Goal: Task Accomplishment & Management: Use online tool/utility

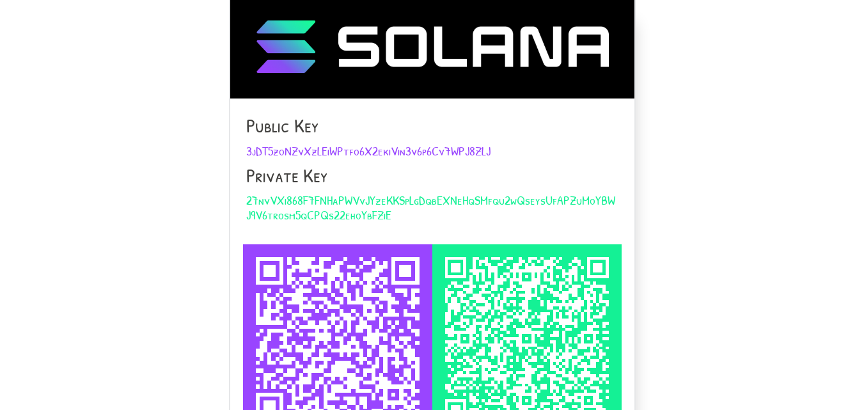
scroll to position [128, 0]
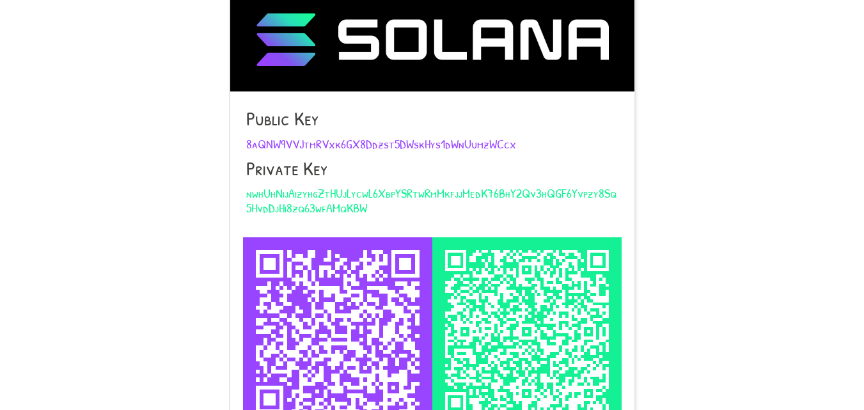
scroll to position [255, 0]
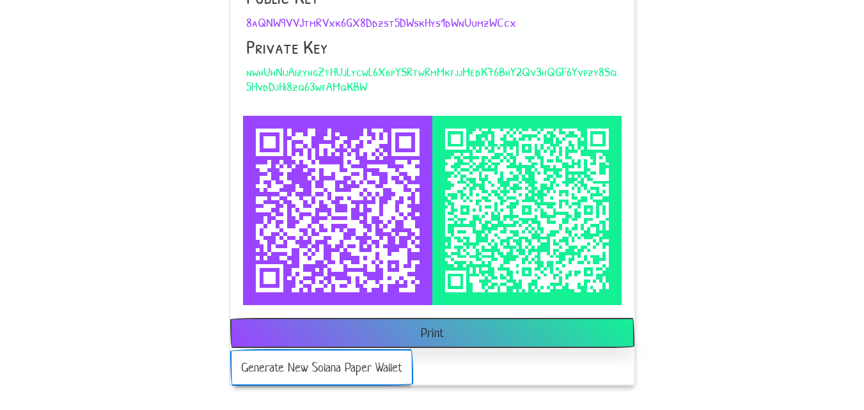
click at [351, 367] on button "Generate New Solana Paper Wallet" at bounding box center [321, 367] width 183 height 36
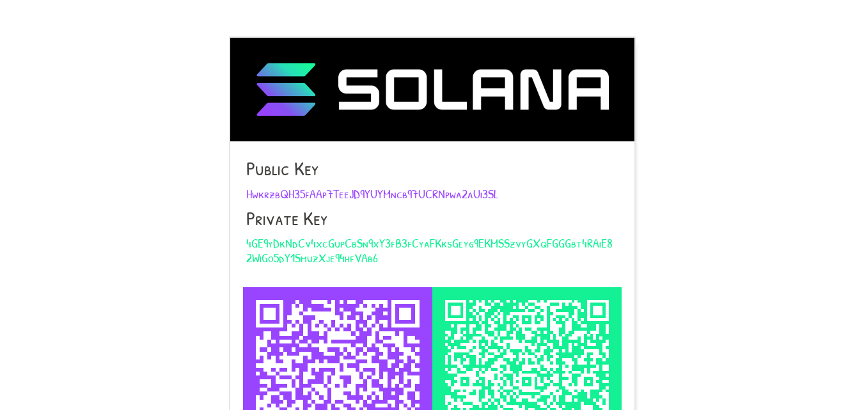
scroll to position [255, 0]
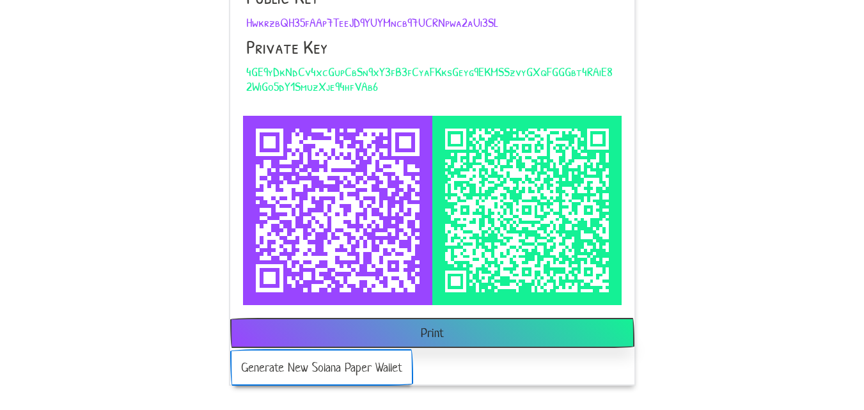
click at [360, 375] on button "Generate New Solana Paper Wallet" at bounding box center [321, 367] width 183 height 36
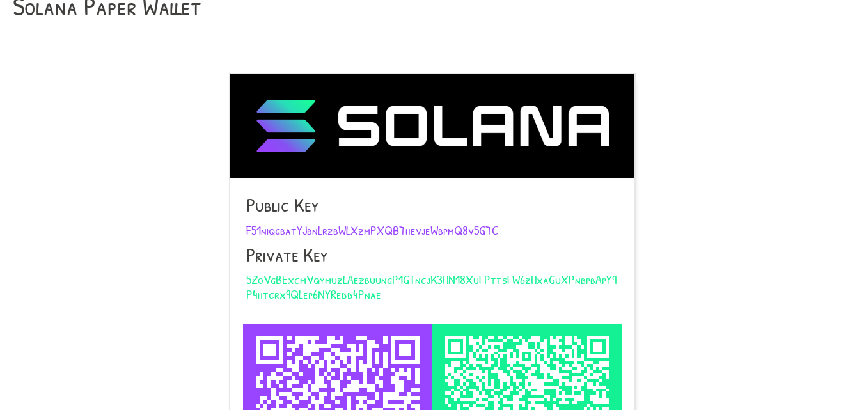
scroll to position [255, 0]
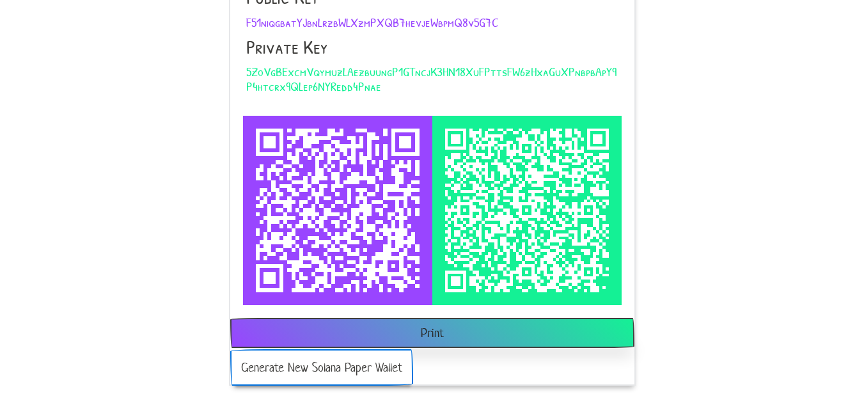
click at [361, 359] on button "Generate New Solana Paper Wallet" at bounding box center [321, 367] width 183 height 36
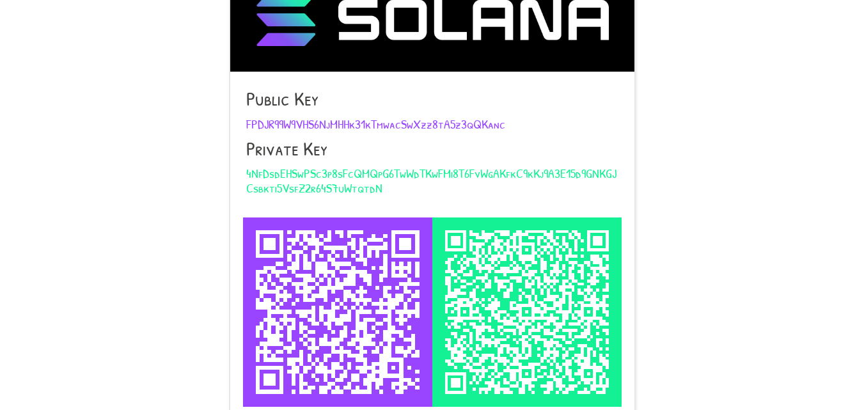
scroll to position [255, 0]
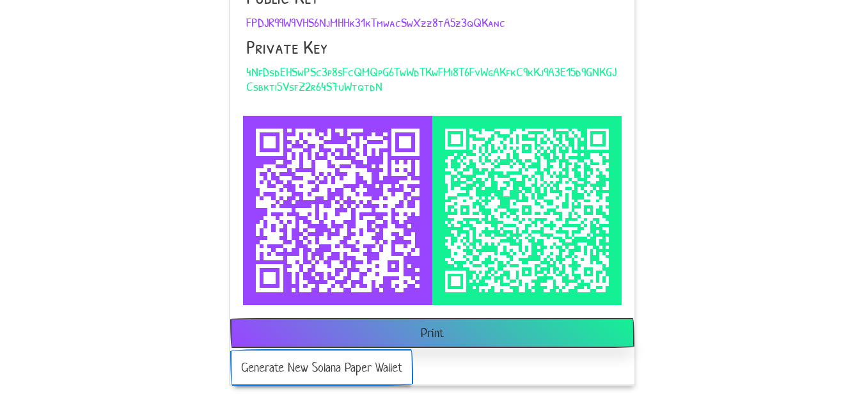
click at [362, 352] on button "Generate New Solana Paper Wallet" at bounding box center [321, 367] width 183 height 36
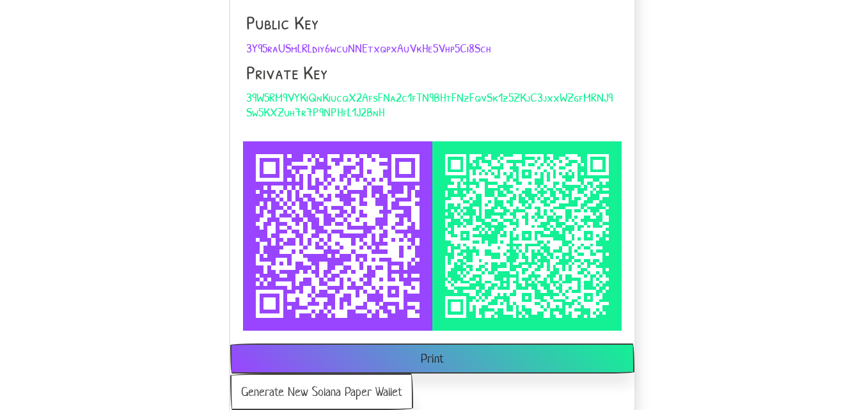
scroll to position [255, 0]
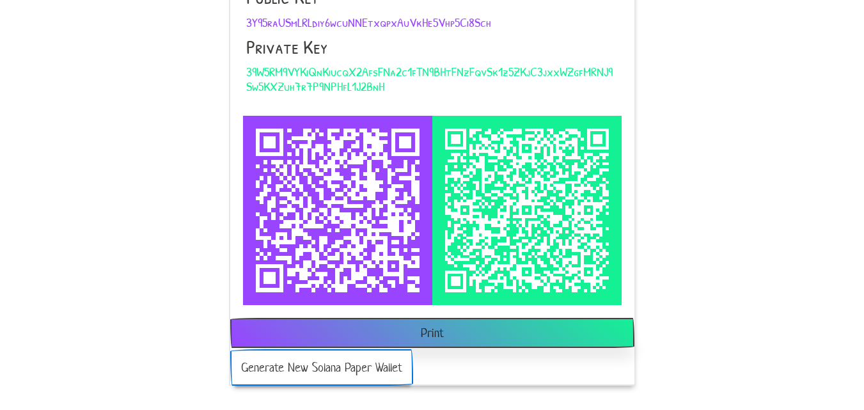
click at [360, 371] on button "Generate New Solana Paper Wallet" at bounding box center [321, 367] width 183 height 36
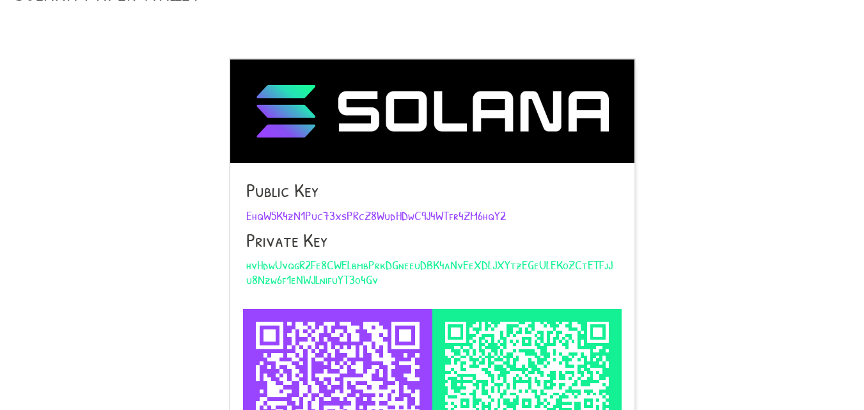
scroll to position [255, 0]
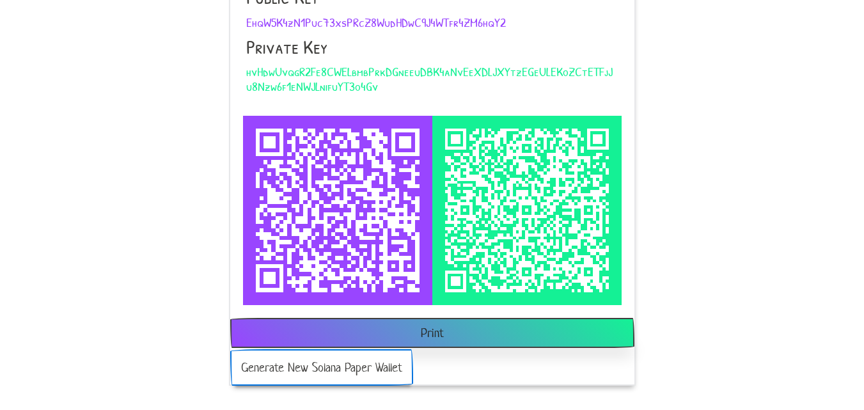
click at [357, 357] on button "Generate New Solana Paper Wallet" at bounding box center [321, 367] width 183 height 36
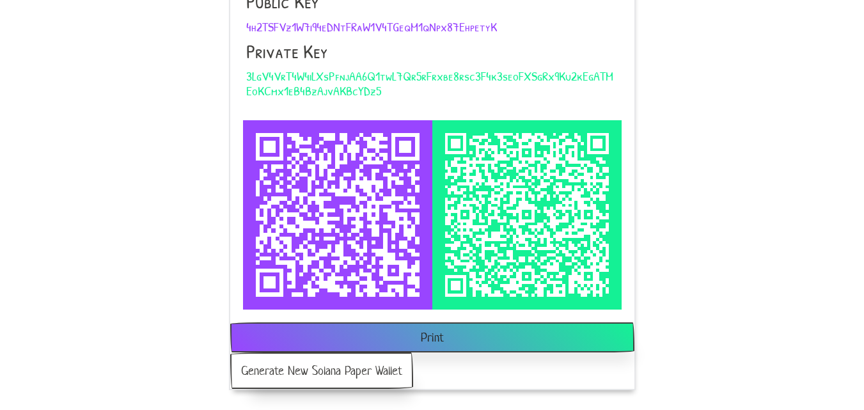
scroll to position [255, 0]
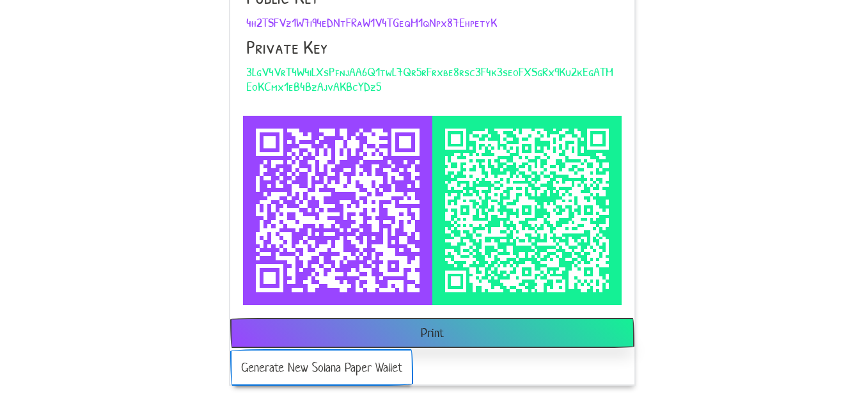
click at [366, 352] on button "Generate New Solana Paper Wallet" at bounding box center [321, 367] width 183 height 36
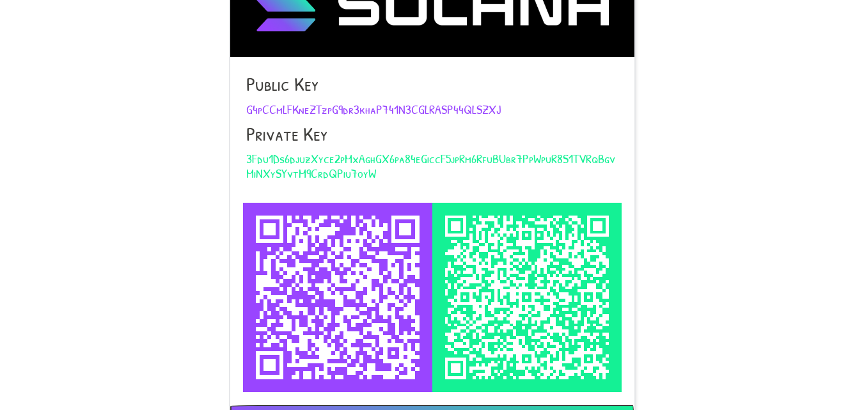
scroll to position [255, 0]
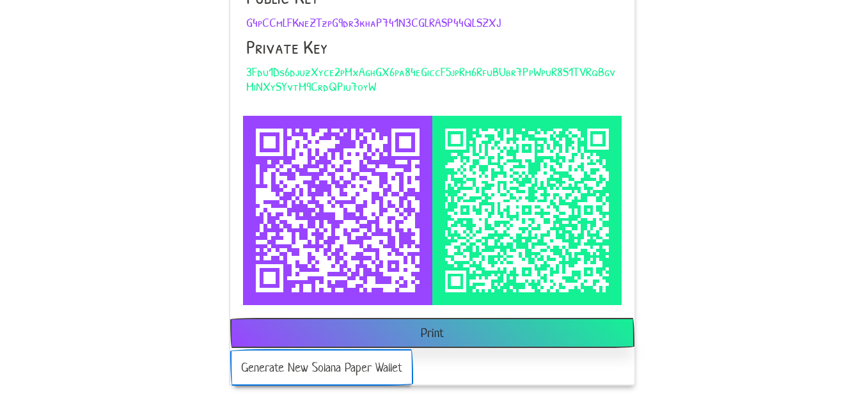
click at [366, 375] on button "Generate New Solana Paper Wallet" at bounding box center [321, 367] width 183 height 36
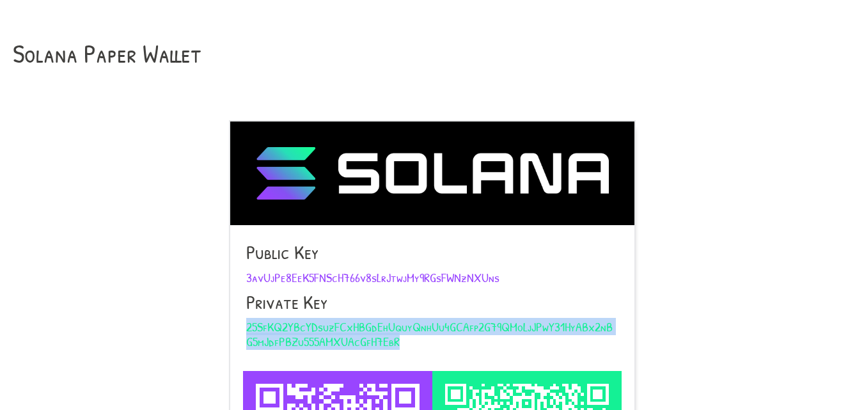
drag, startPoint x: 290, startPoint y: 332, endPoint x: 415, endPoint y: 354, distance: 126.6
click at [416, 355] on div "Public Key 3avUjPe8EeK5FNScH766v8sLrJtwjMy9RGsFWNzNXUns Private Key 25SfKQ2YBcY…" at bounding box center [432, 298] width 404 height 146
copy span "25SfKQ2YBcYDsuzFCxHBGdEhUquyQnhUu4GCAfp2G79QMoLjJPwY31HyABx2nBG5mJdfPBZu555AMXU…"
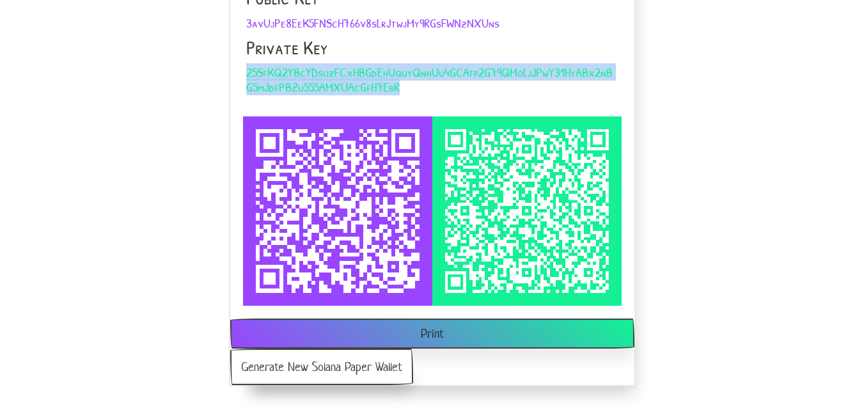
scroll to position [255, 0]
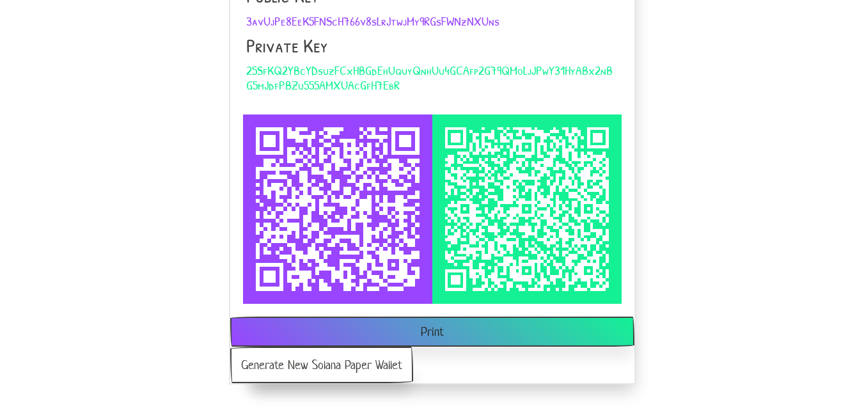
click at [736, 188] on div "Solana Paper Wallet Public Key 3avUjPe8EeK5FNScH766v8sLrJtwjMy9RGsFWNzNXUns Pri…" at bounding box center [432, 71] width 864 height 652
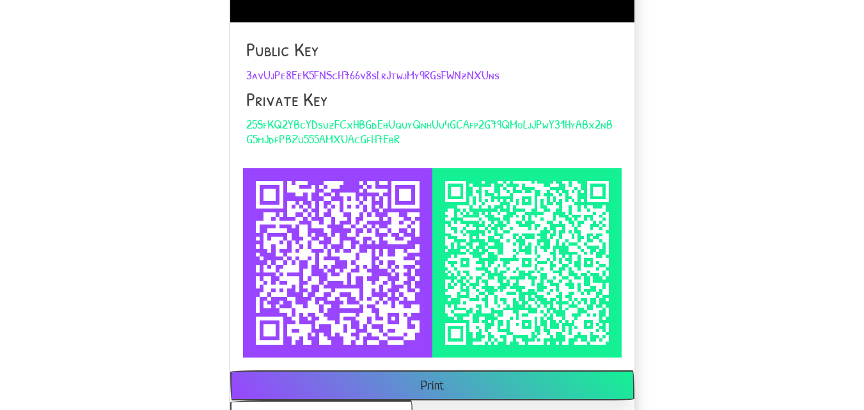
scroll to position [127, 0]
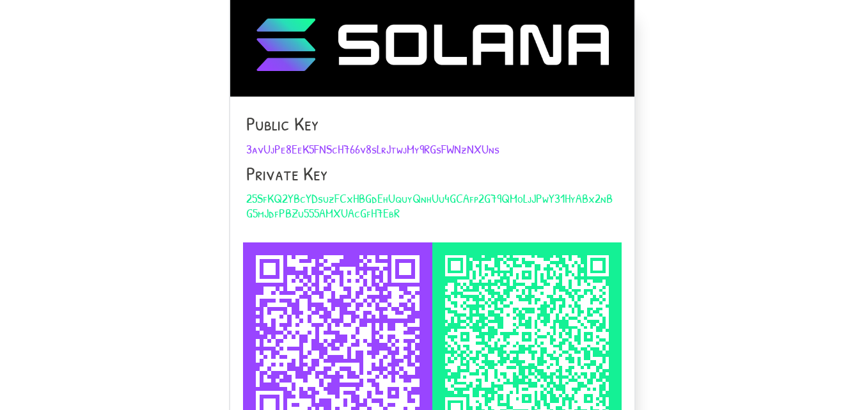
click at [760, 66] on div "Solana Paper Wallet Public Key 3avUjPe8EeK5FNScH766v8sLrJtwjMy9RGsFWNzNXUns Pri…" at bounding box center [432, 199] width 864 height 652
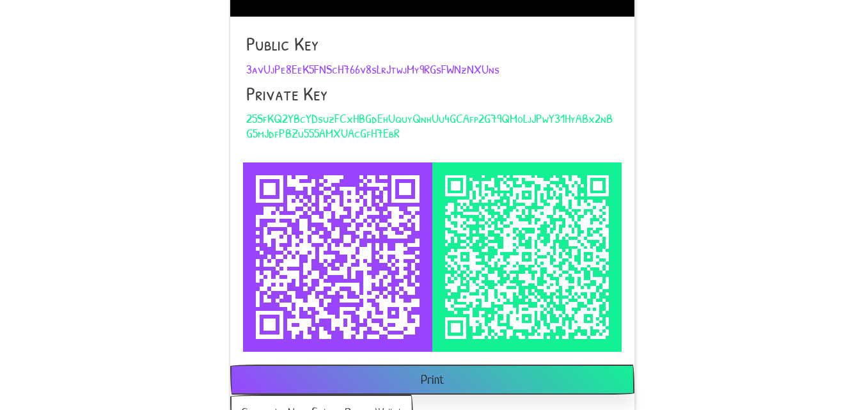
scroll to position [255, 0]
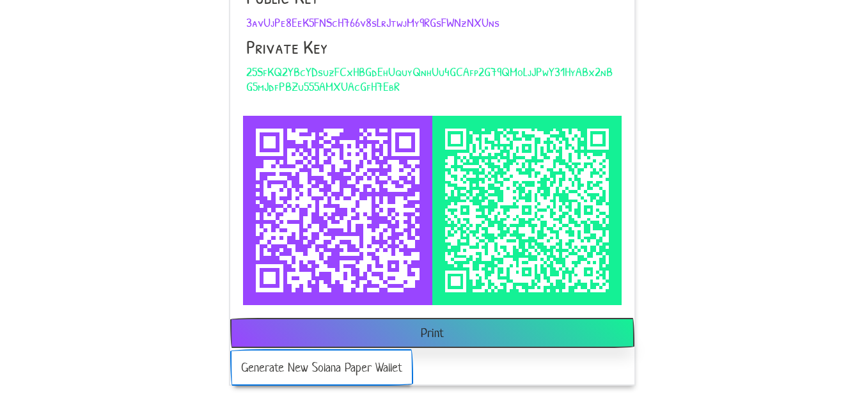
click at [371, 363] on button "Generate New Solana Paper Wallet" at bounding box center [321, 367] width 183 height 36
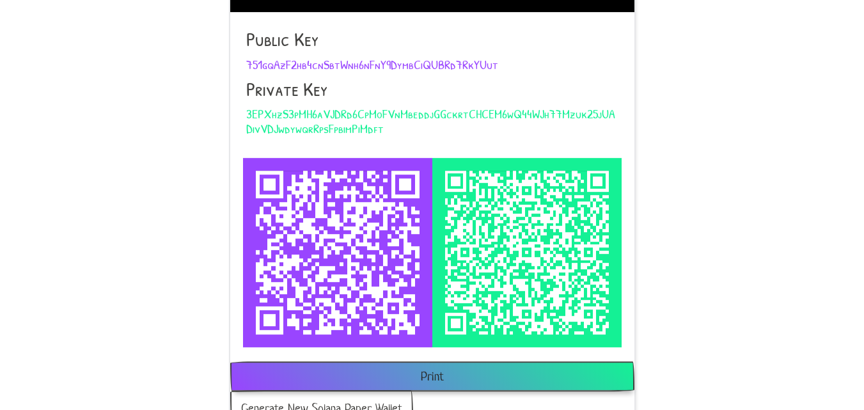
scroll to position [255, 0]
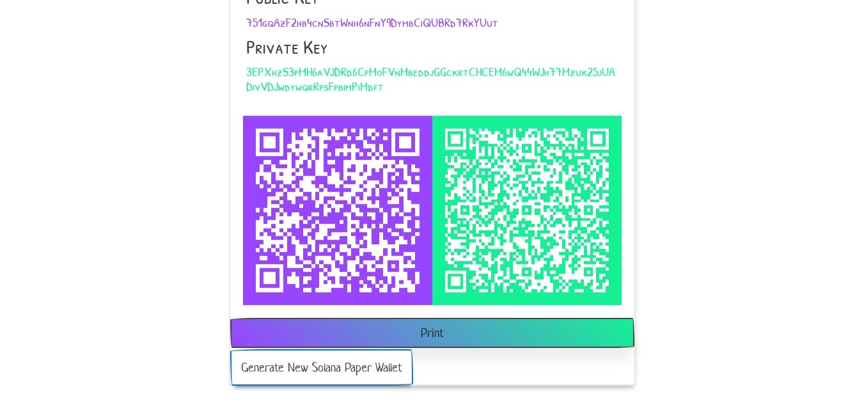
click at [371, 379] on button "Generate New Solana Paper Wallet" at bounding box center [321, 367] width 183 height 36
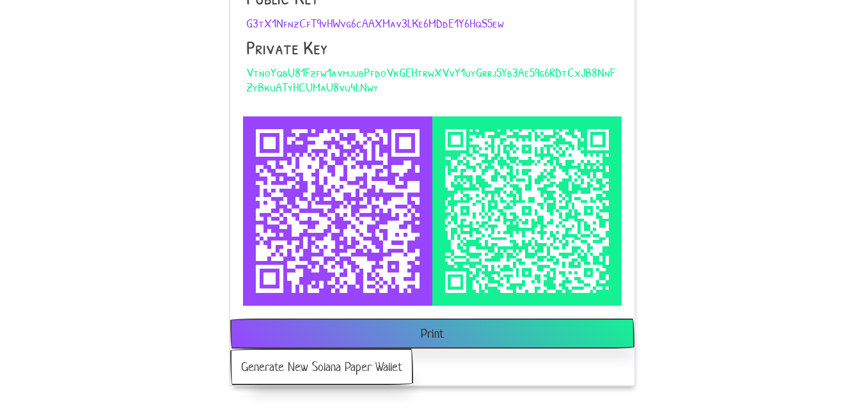
scroll to position [255, 0]
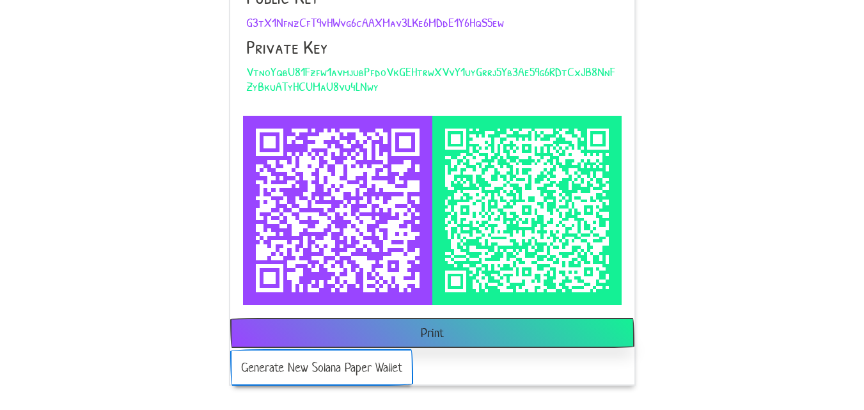
click at [377, 356] on button "Generate New Solana Paper Wallet" at bounding box center [321, 367] width 183 height 36
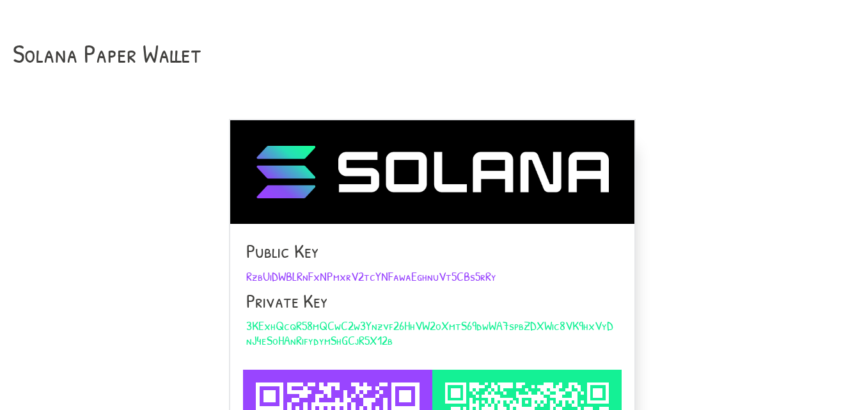
scroll to position [255, 0]
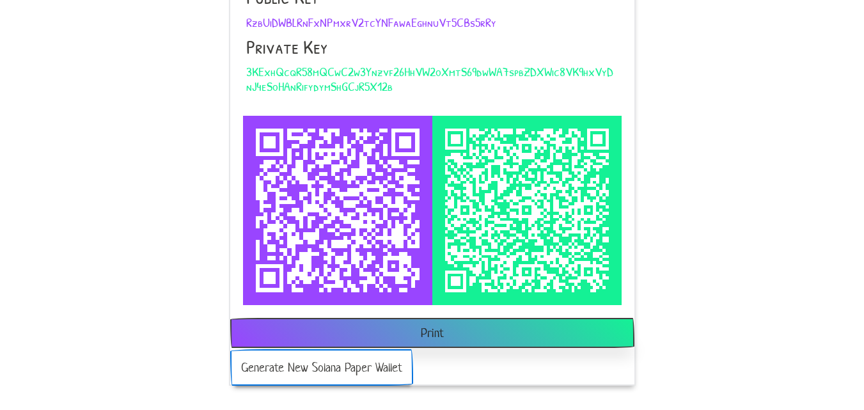
click at [377, 368] on button "Generate New Solana Paper Wallet" at bounding box center [321, 367] width 183 height 36
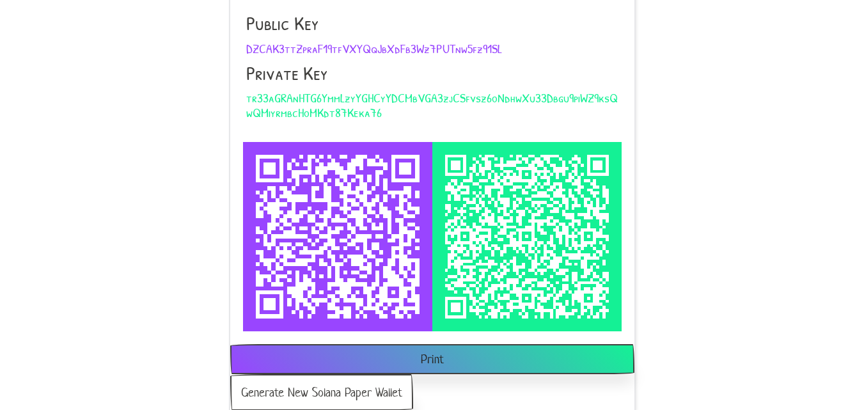
scroll to position [255, 0]
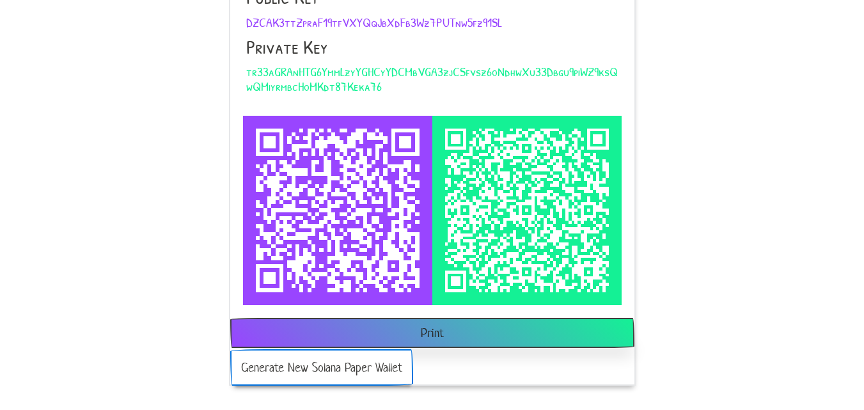
click at [387, 377] on button "Generate New Solana Paper Wallet" at bounding box center [321, 367] width 183 height 36
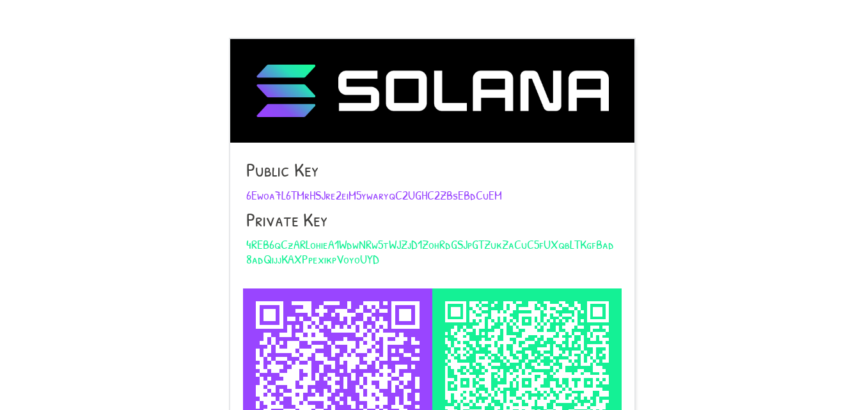
scroll to position [255, 0]
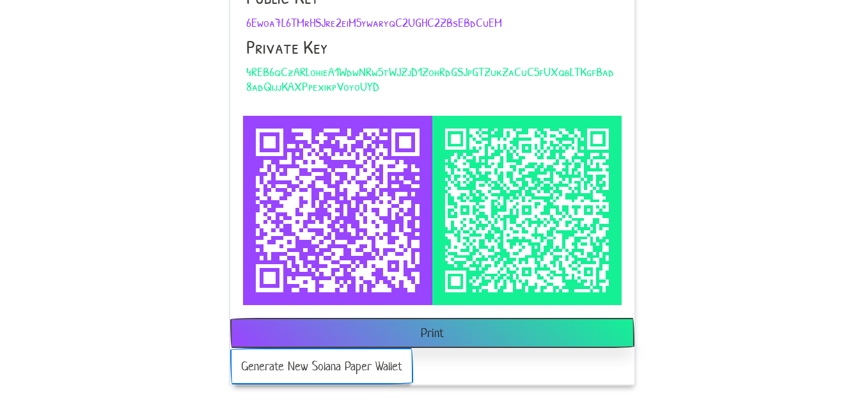
click at [388, 363] on button "Generate New Solana Paper Wallet" at bounding box center [321, 366] width 183 height 36
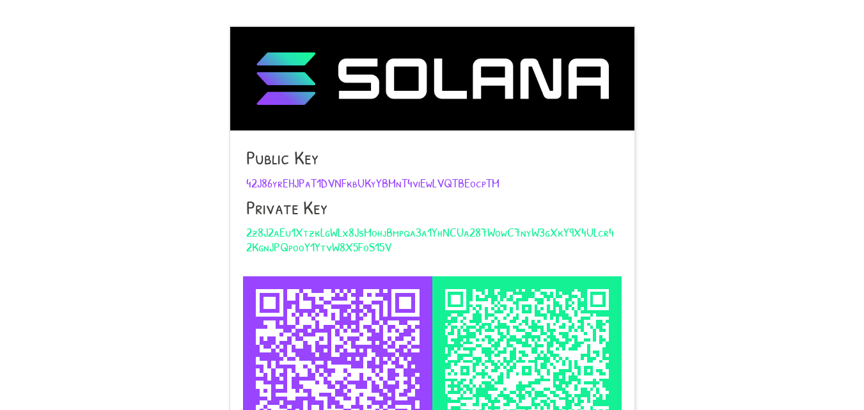
scroll to position [255, 0]
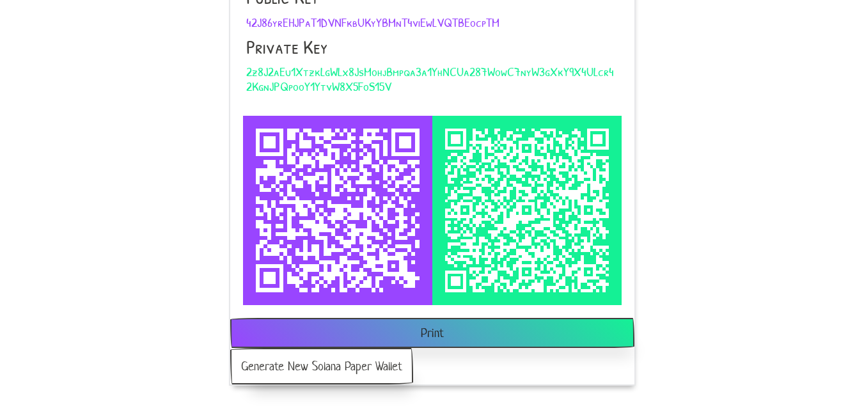
click at [392, 348] on form "Generate New Solana Paper Wallet" at bounding box center [432, 366] width 404 height 36
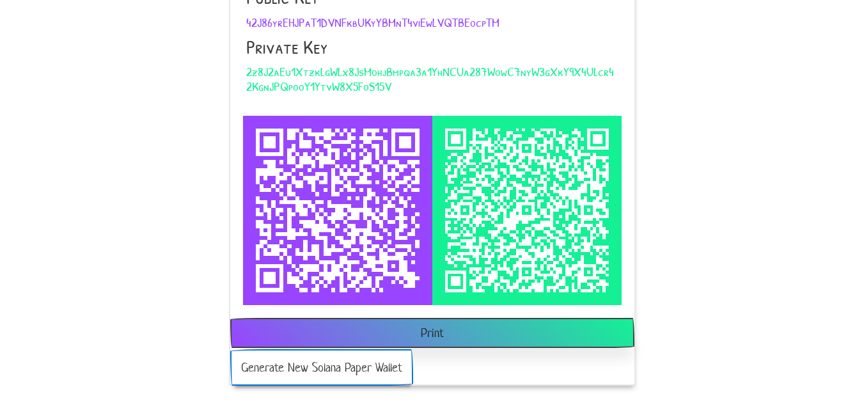
click at [383, 370] on button "Generate New Solana Paper Wallet" at bounding box center [321, 367] width 183 height 36
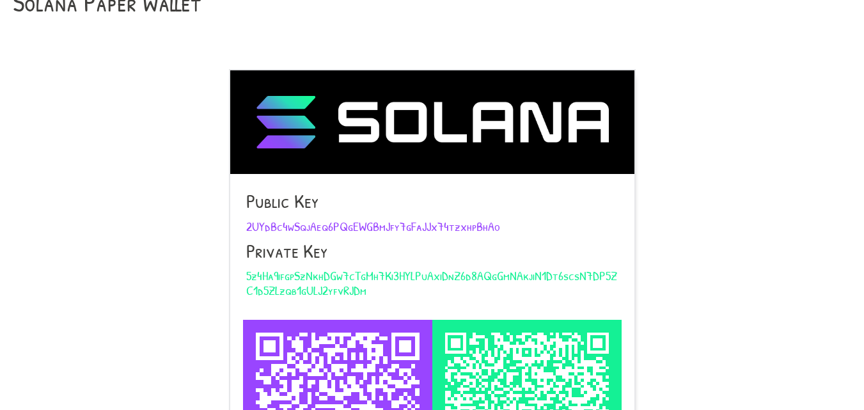
scroll to position [255, 0]
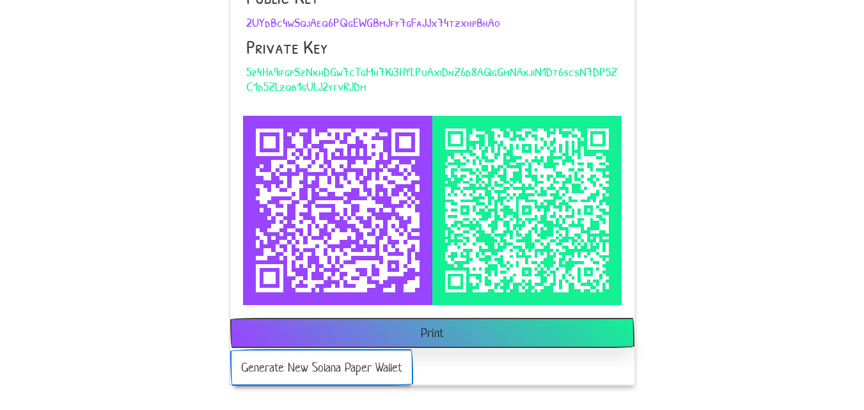
click at [379, 373] on button "Generate New Solana Paper Wallet" at bounding box center [321, 367] width 183 height 36
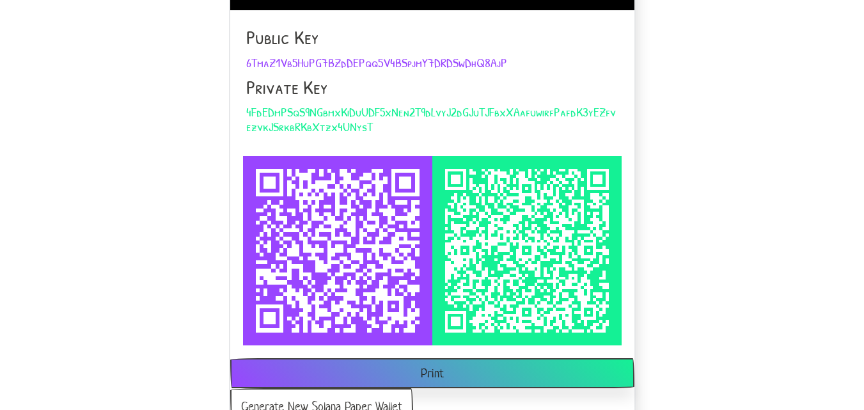
scroll to position [191, 0]
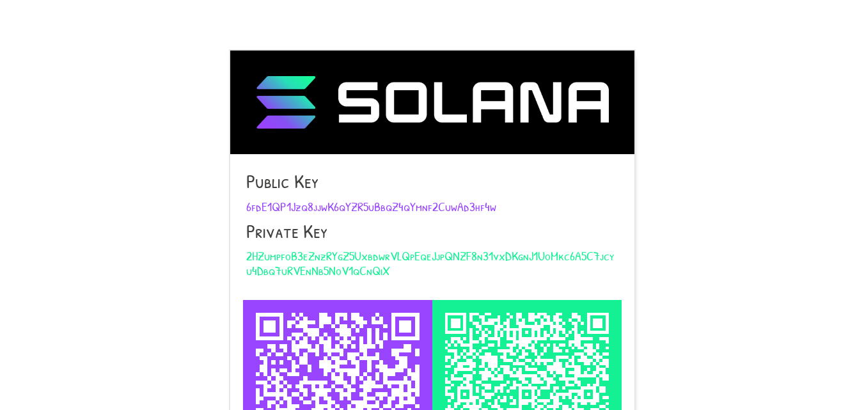
scroll to position [255, 0]
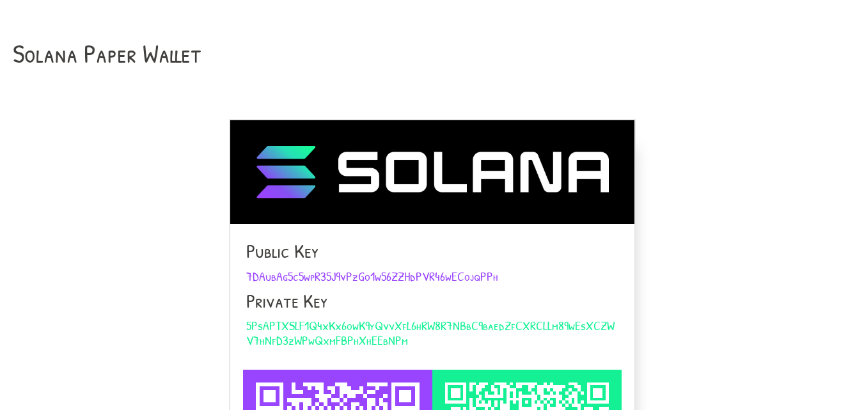
scroll to position [191, 0]
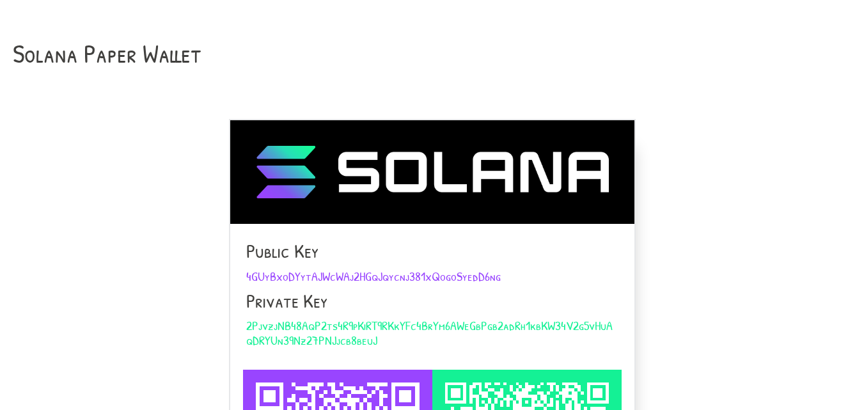
scroll to position [255, 0]
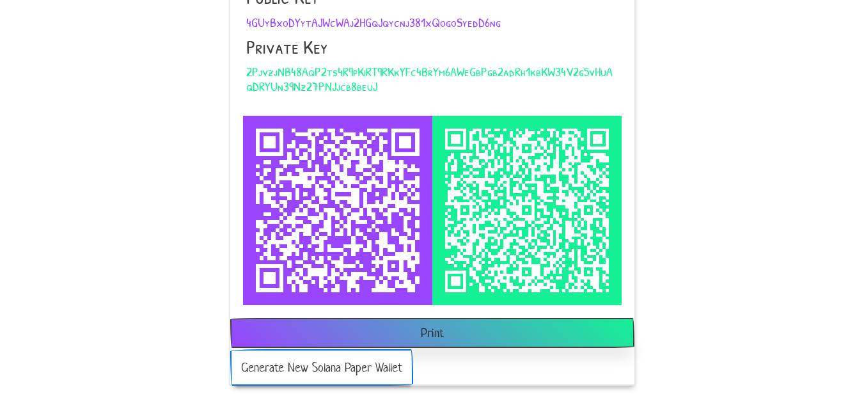
click at [271, 364] on button "Generate New Solana Paper Wallet" at bounding box center [321, 367] width 183 height 36
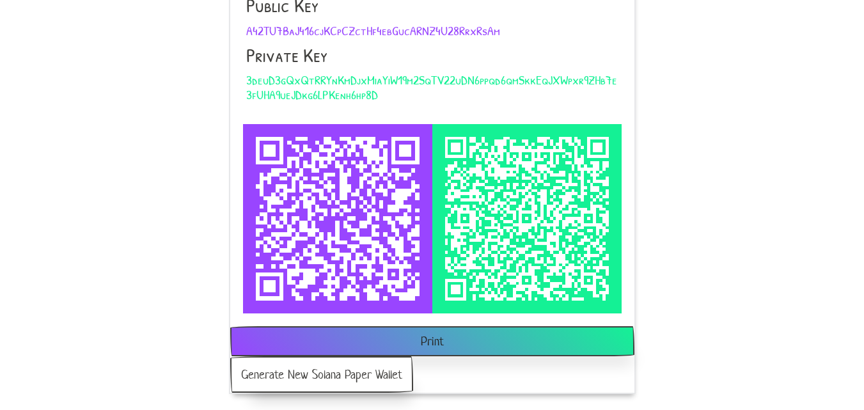
scroll to position [255, 0]
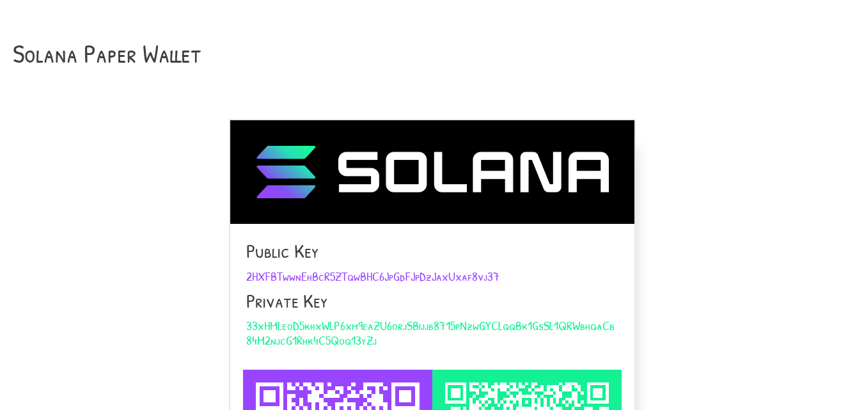
scroll to position [255, 0]
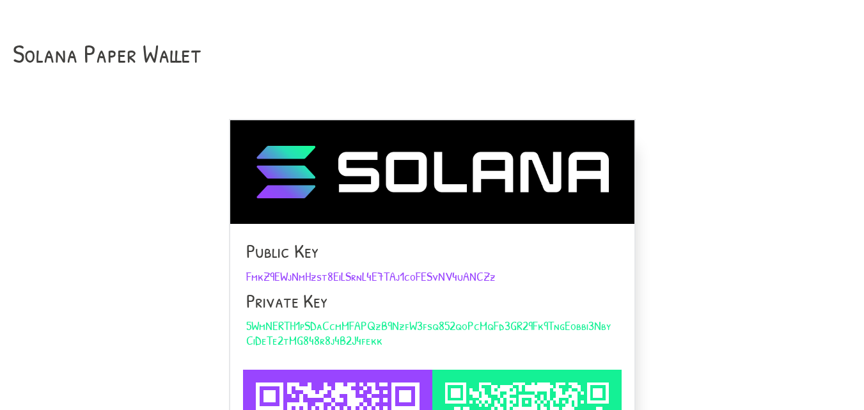
scroll to position [255, 0]
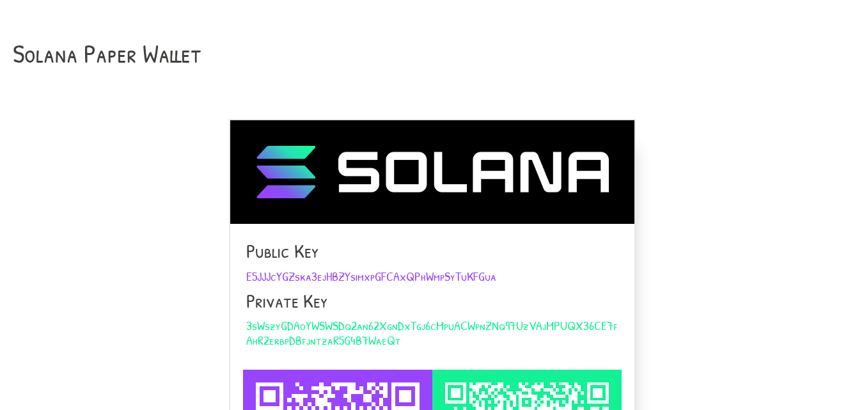
scroll to position [255, 0]
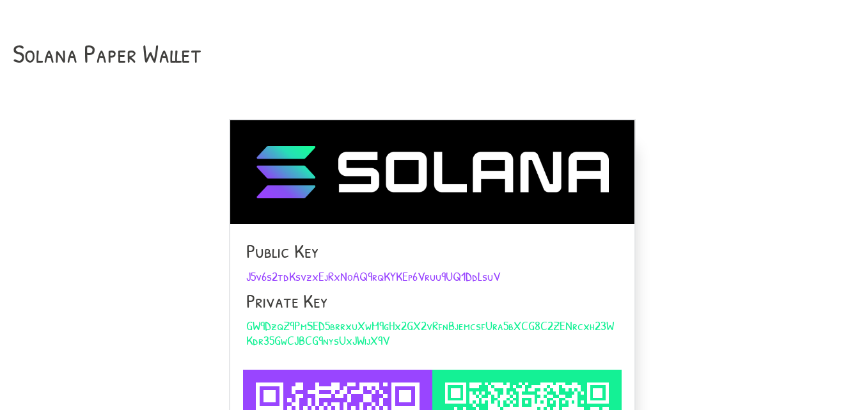
scroll to position [255, 0]
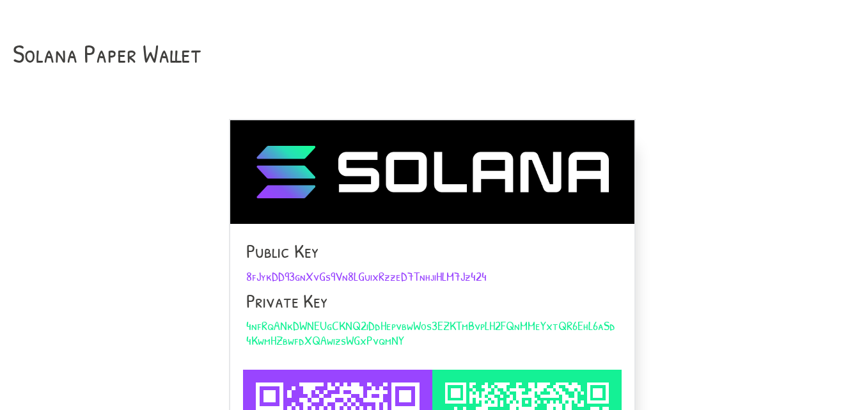
scroll to position [255, 0]
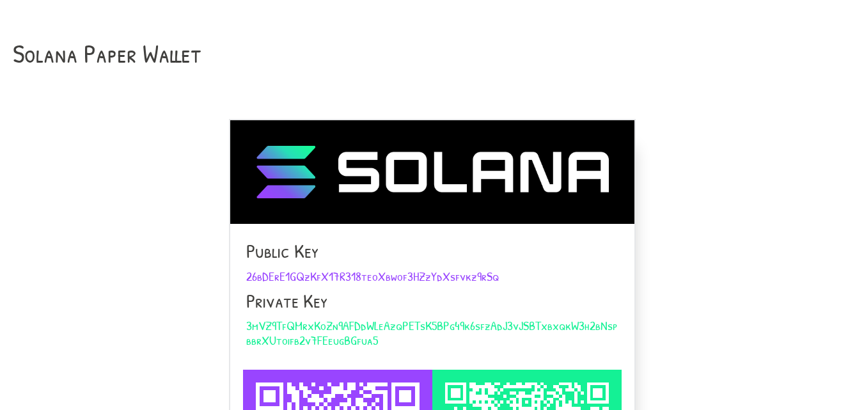
scroll to position [191, 0]
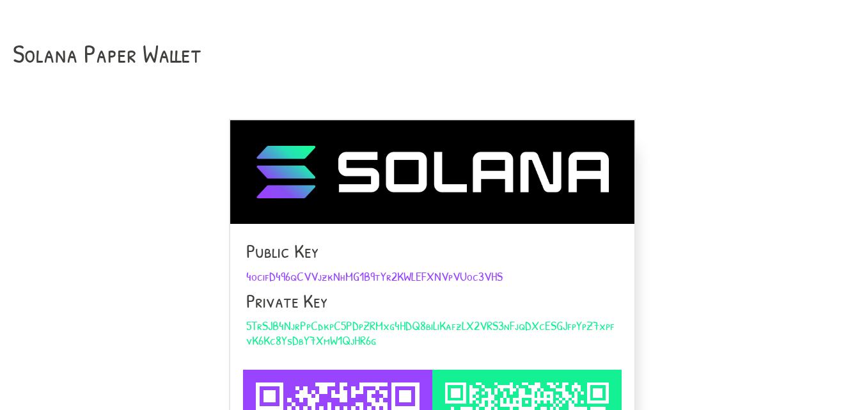
scroll to position [255, 0]
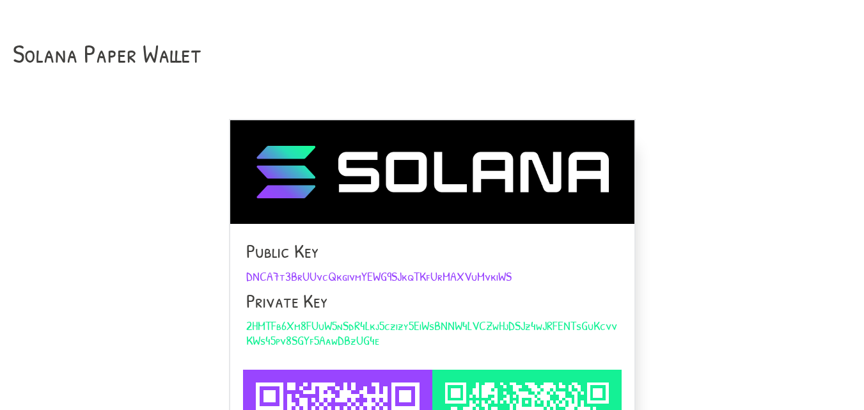
scroll to position [191, 0]
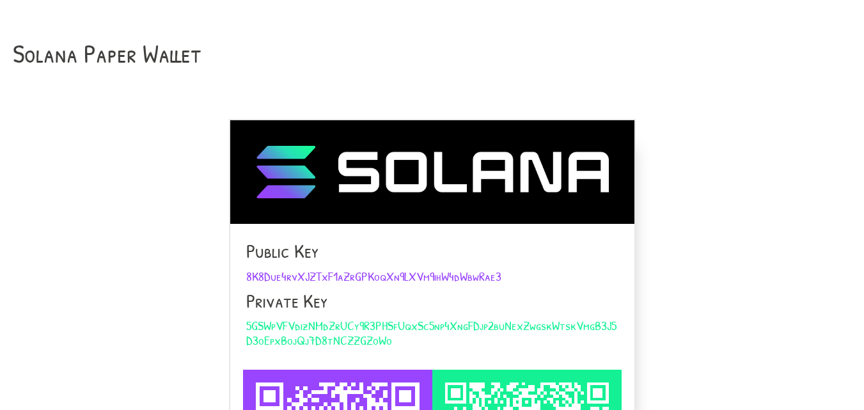
scroll to position [255, 0]
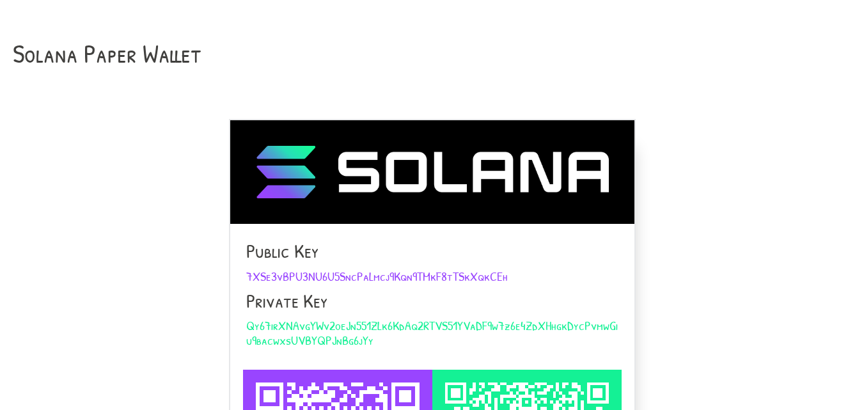
scroll to position [191, 0]
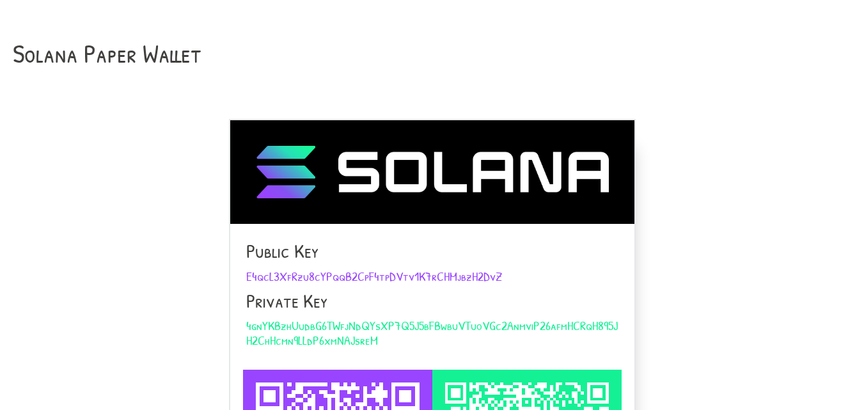
scroll to position [255, 0]
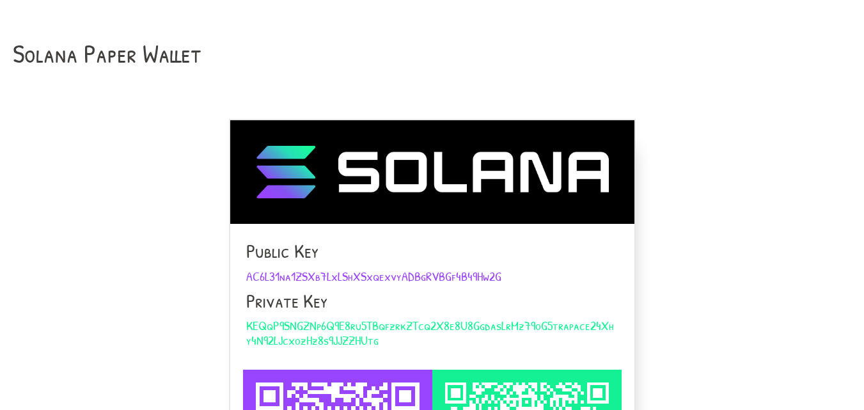
scroll to position [191, 0]
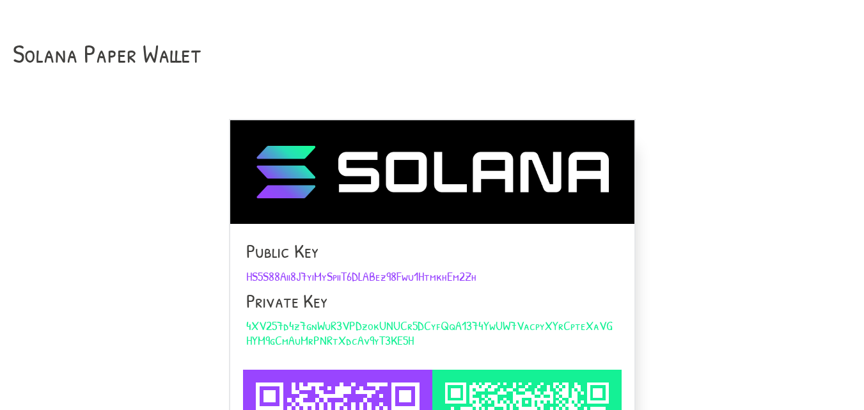
scroll to position [255, 0]
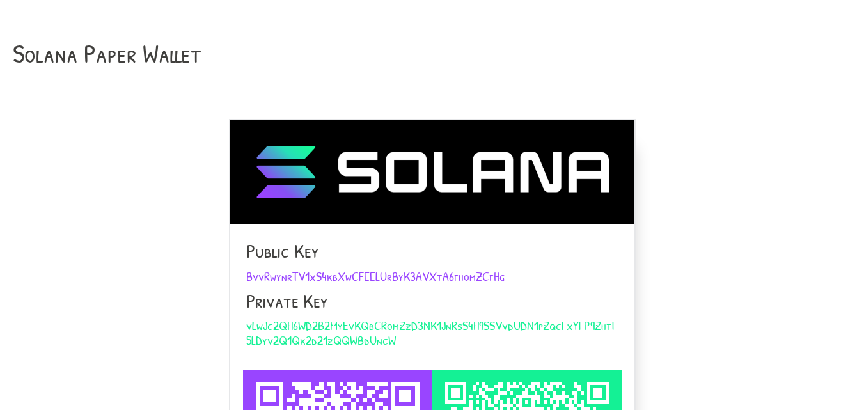
scroll to position [191, 0]
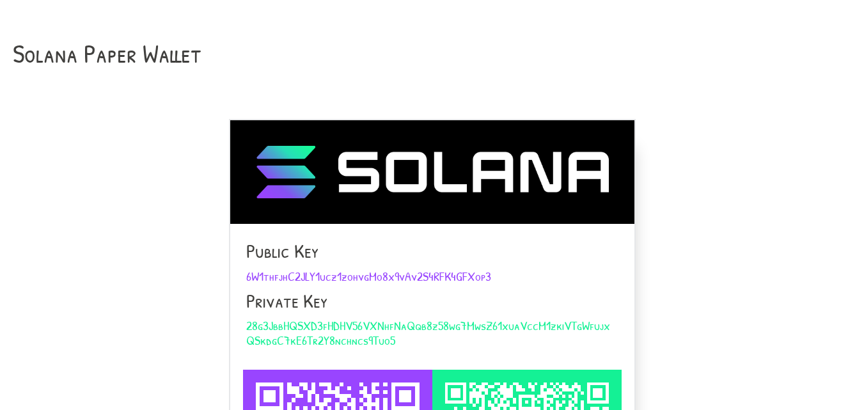
scroll to position [255, 0]
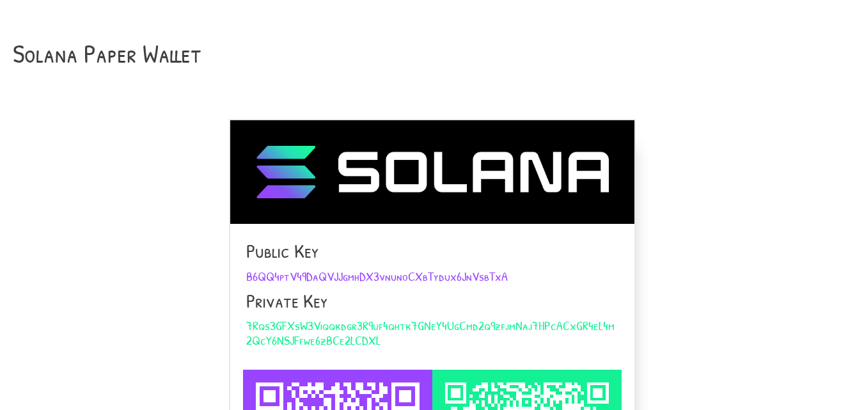
scroll to position [191, 0]
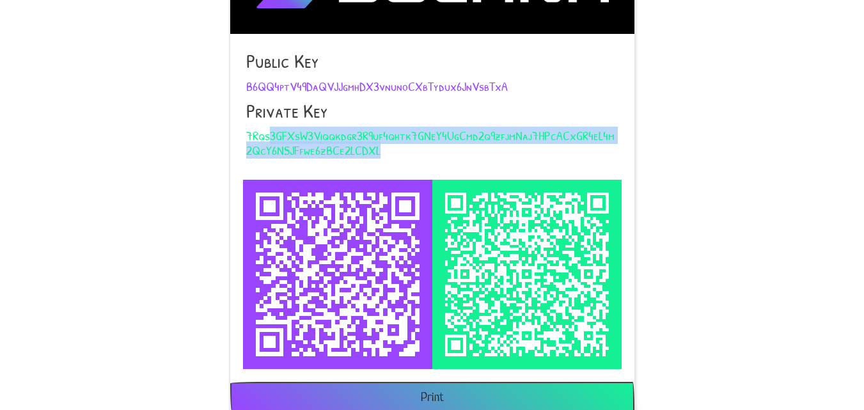
drag, startPoint x: 389, startPoint y: 151, endPoint x: 272, endPoint y: 143, distance: 117.9
click at [272, 143] on h5 "7Rqs3GFXsW3Viqqkdgr3R9uf4qhtk7GNeY4UgCmd2q9zfjmNaj7HPcACxGR4eL4m2QcY6NSJFfwe6zB…" at bounding box center [432, 142] width 372 height 29
click at [272, 143] on span "7Rqs3GFXsW3Viqqkdgr3R9uf4qhtk7GNeY4UgCmd2q9zfjmNaj7HPcACxGR4eL4m2QcY6NSJFfwe6zB…" at bounding box center [430, 143] width 368 height 32
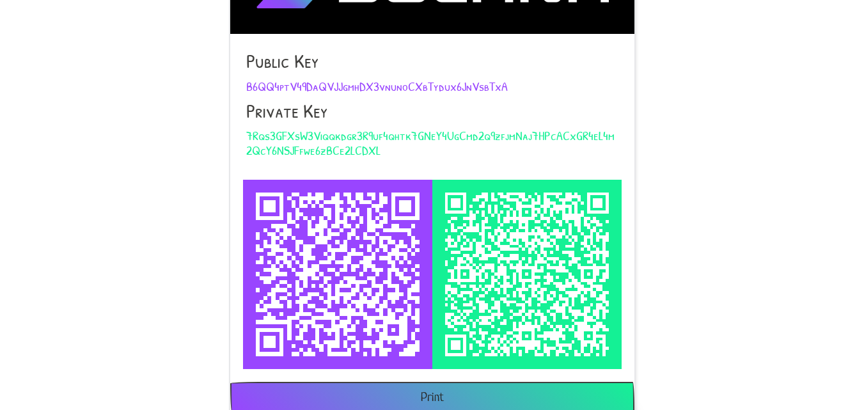
click at [271, 144] on span "7Rqs3GFXsW3Viqqkdgr3R9uf4qhtk7GNeY4UgCmd2q9zfjmNaj7HPcACxGR4eL4m2QcY6NSJFfwe6zB…" at bounding box center [430, 143] width 368 height 32
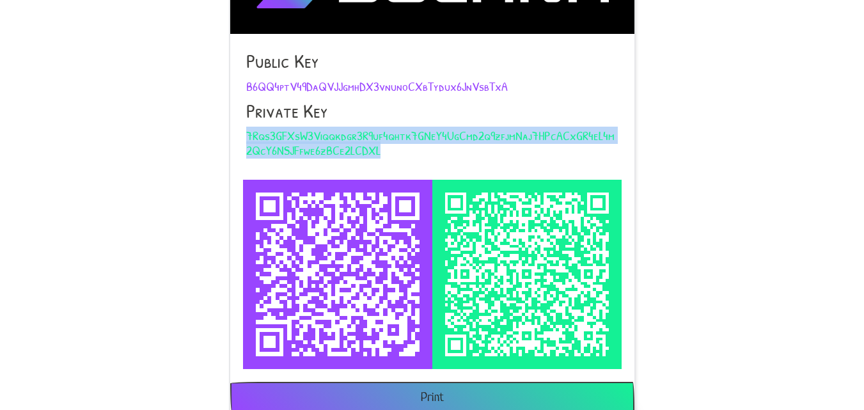
click at [271, 144] on span "7Rqs3GFXsW3Viqqkdgr3R9uf4qhtk7GNeY4UgCmd2q9zfjmNaj7HPcACxGR4eL4m2QcY6NSJFfwe6zB…" at bounding box center [430, 143] width 368 height 32
copy span "7Rqs3GFXsW3Viqqkdgr3R9uf4qhtk7GNeY4UgCmd2q9zfjmNaj7HPcACxGR4eL4m2QcY6NSJFfwe6zB…"
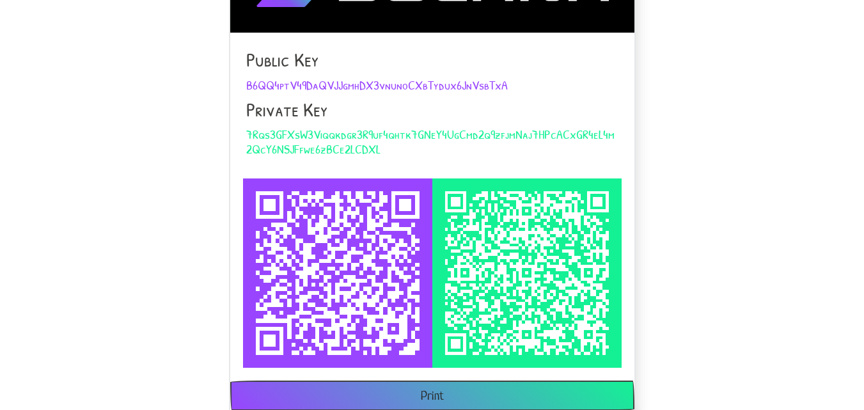
click at [850, 75] on div "Solana Paper Wallet Public Key B6QQ4ptV49DaQVJJgmhDX3vnunoCXbTydux6JnVsbTxA Pri…" at bounding box center [432, 135] width 864 height 652
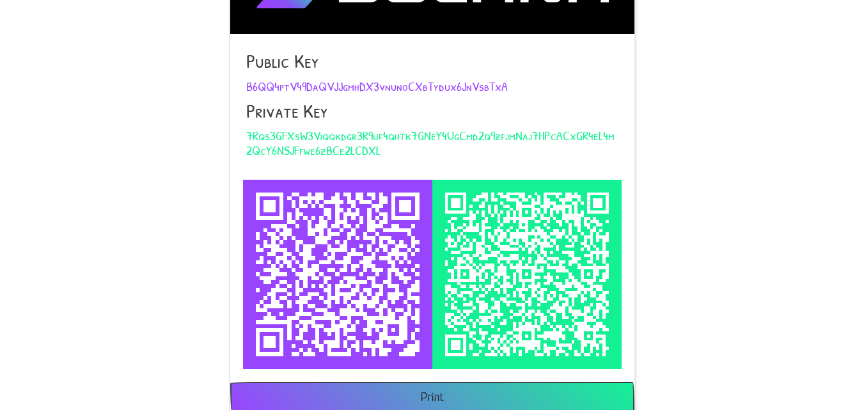
click at [375, 86] on span "B6QQ4ptV49DaQVJJgmhDX3vnunoCXbTydux6JnVsbTxA" at bounding box center [377, 85] width 262 height 17
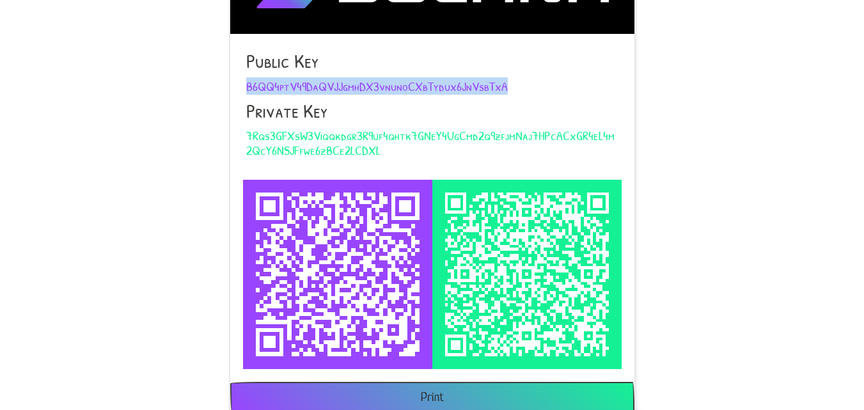
click at [375, 84] on span "B6QQ4ptV49DaQVJJgmhDX3vnunoCXbTydux6JnVsbTxA" at bounding box center [377, 85] width 262 height 17
copy span "B6QQ4ptV49DaQVJJgmhDX3vnunoCXbTydux6JnVsbTxA"
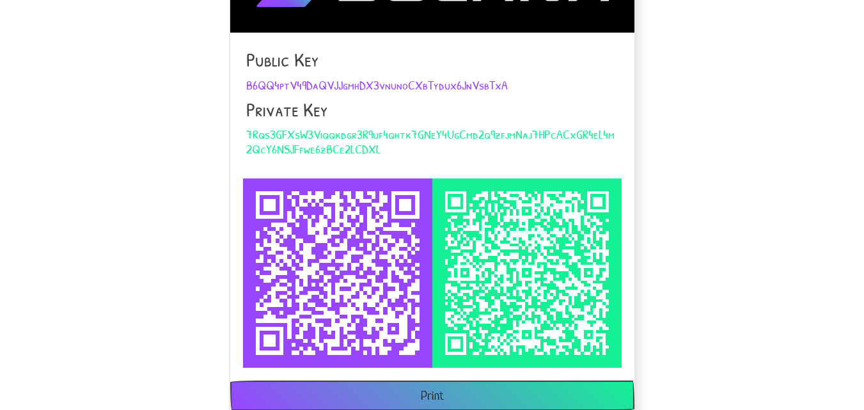
click at [764, 162] on div "Solana Paper Wallet Public Key B6QQ4ptV49DaQVJJgmhDX3vnunoCXbTydux6JnVsbTxA Pri…" at bounding box center [432, 135] width 864 height 652
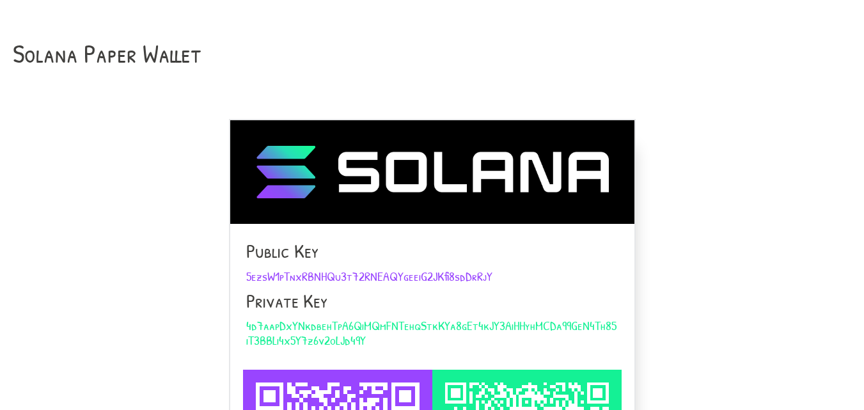
scroll to position [255, 0]
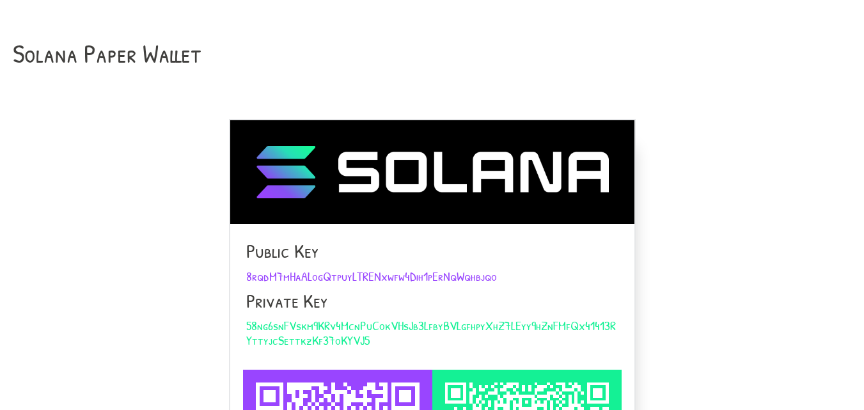
scroll to position [255, 0]
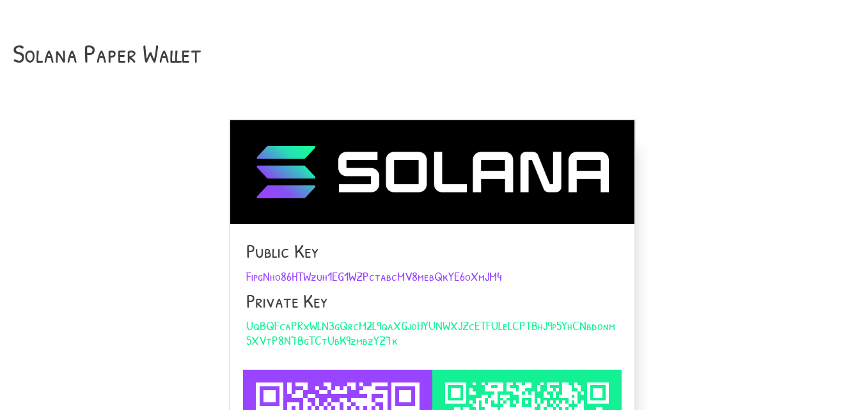
scroll to position [255, 0]
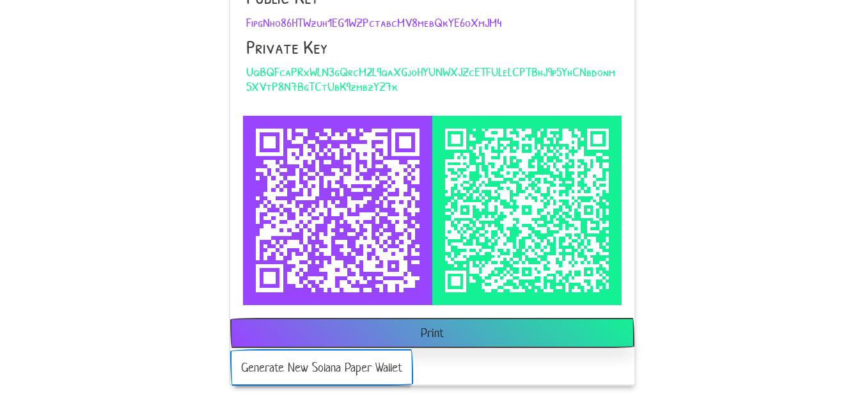
click at [270, 371] on button "Generate New Solana Paper Wallet" at bounding box center [321, 367] width 183 height 36
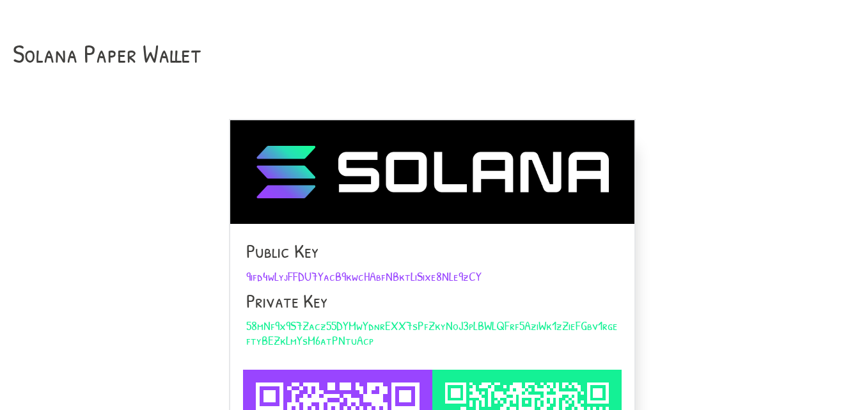
scroll to position [255, 0]
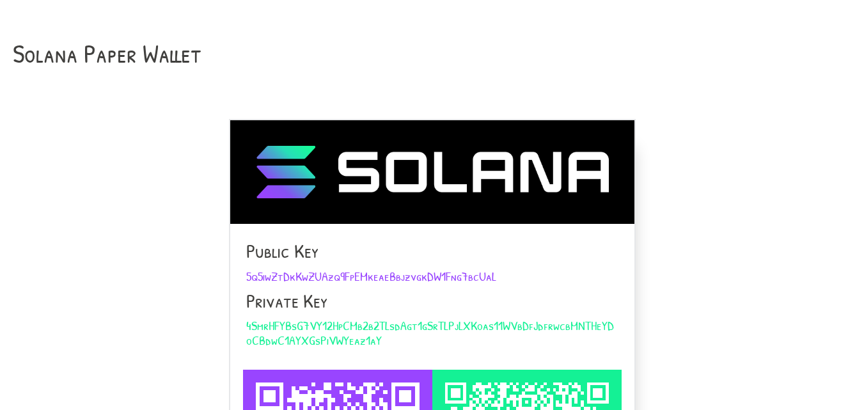
scroll to position [255, 0]
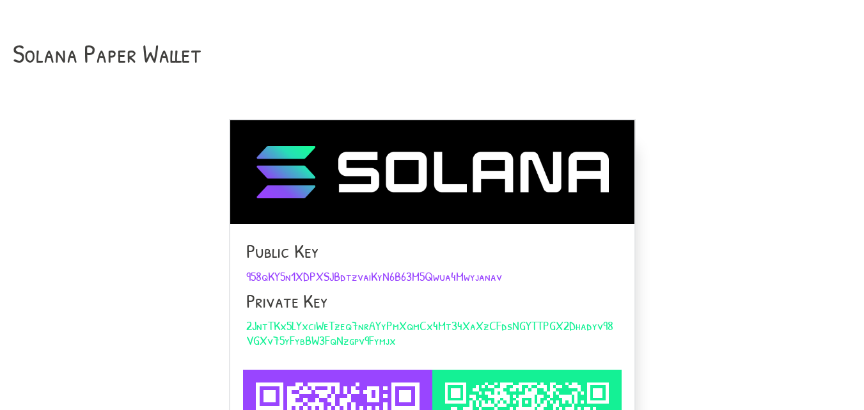
scroll to position [255, 0]
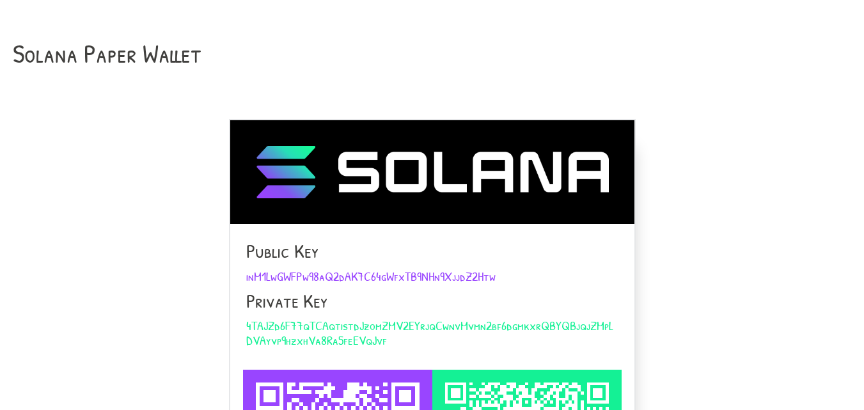
scroll to position [255, 0]
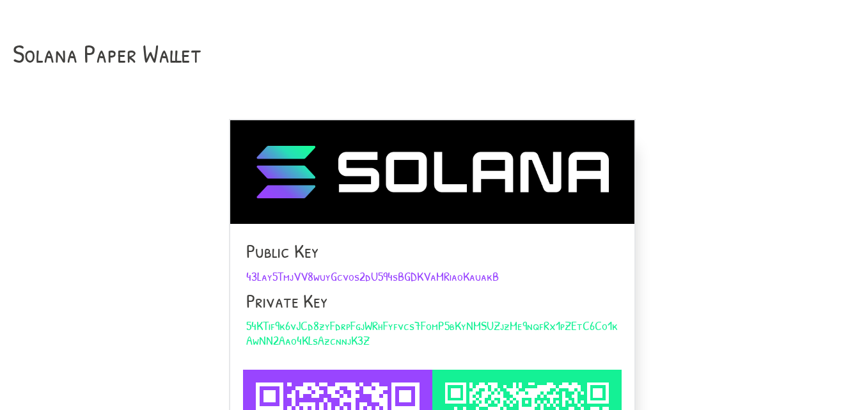
scroll to position [255, 0]
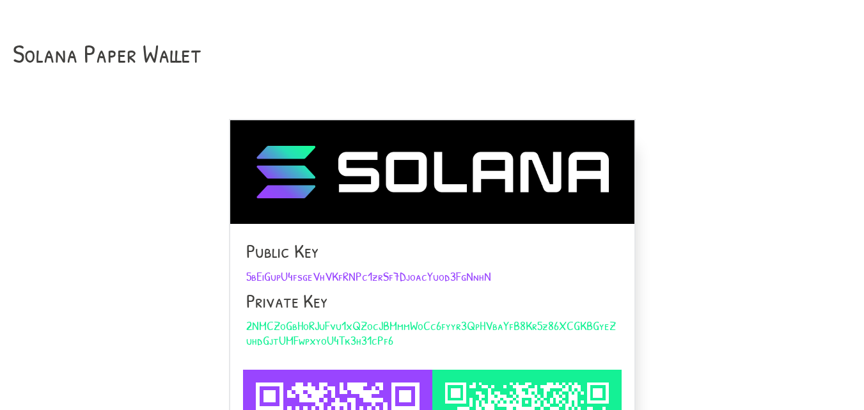
scroll to position [255, 0]
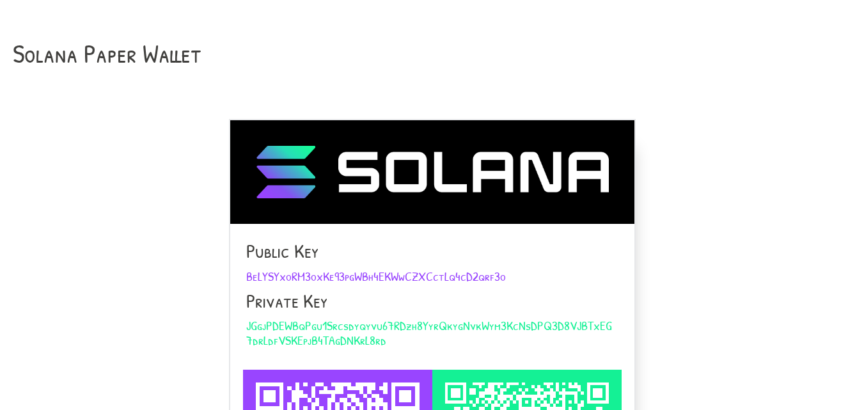
scroll to position [255, 0]
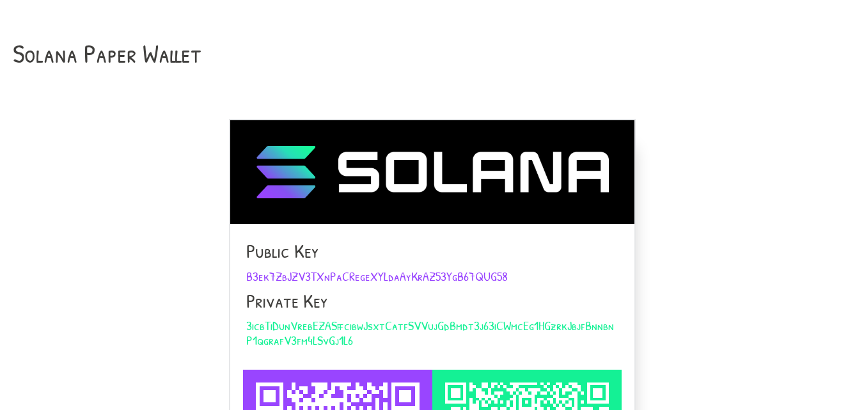
scroll to position [255, 0]
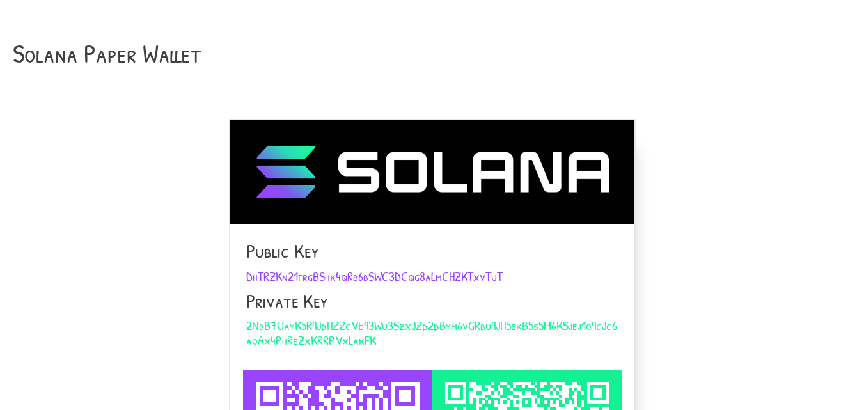
scroll to position [255, 0]
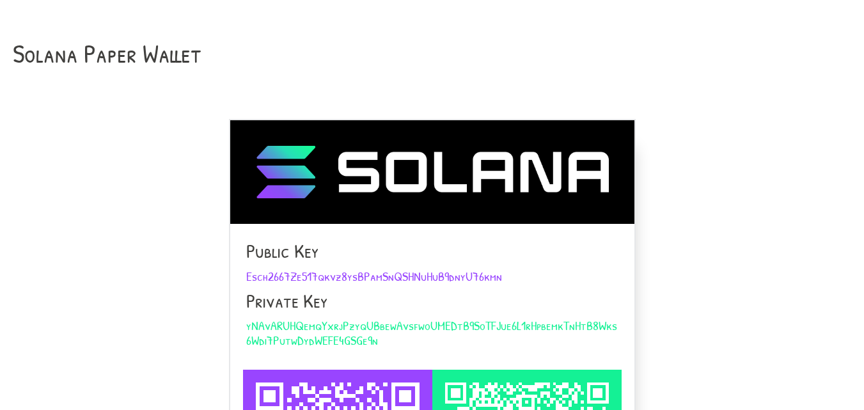
scroll to position [255, 0]
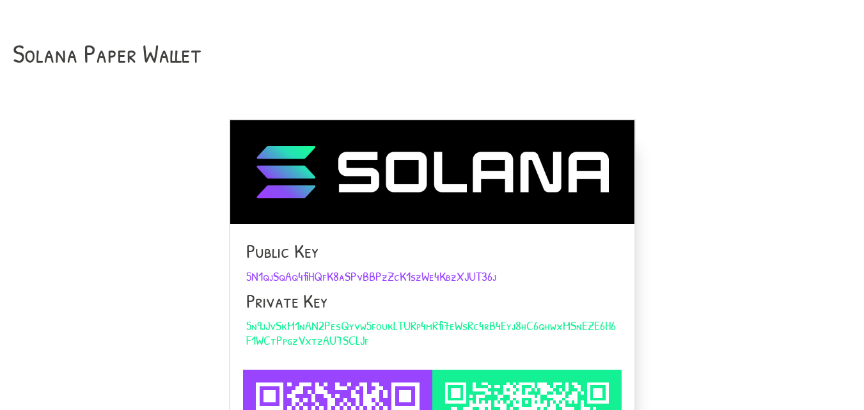
scroll to position [255, 0]
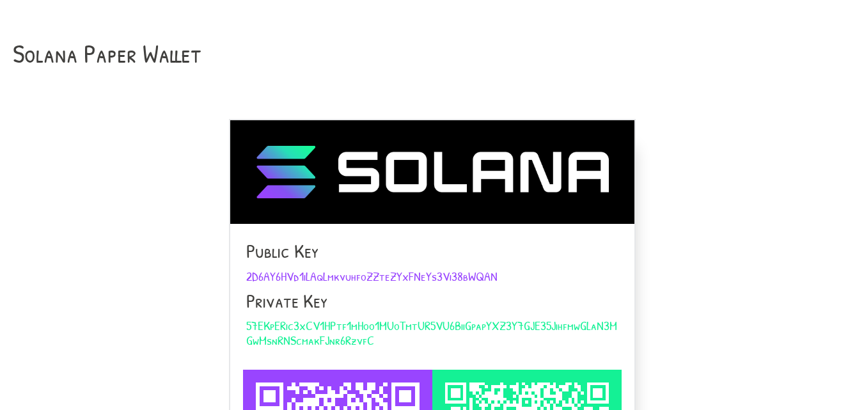
scroll to position [255, 0]
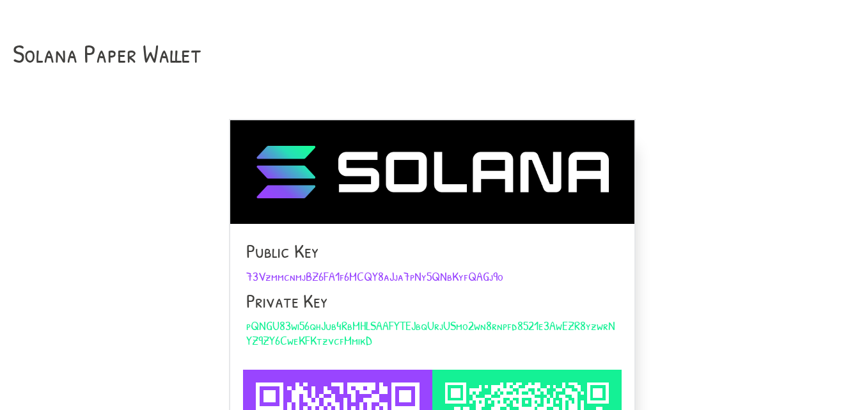
scroll to position [255, 0]
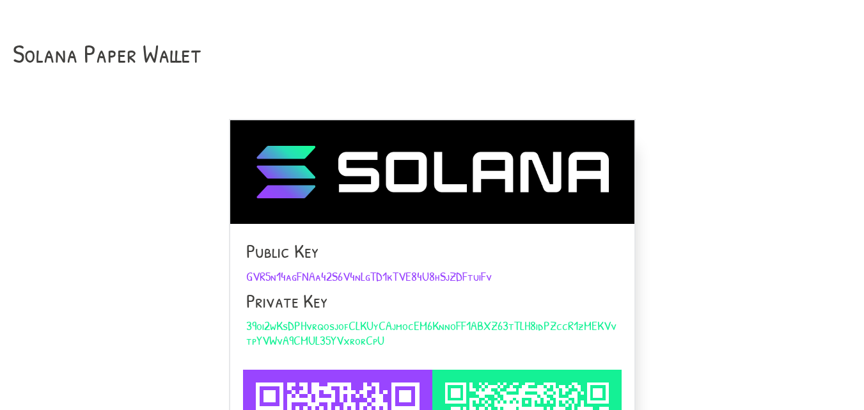
scroll to position [255, 0]
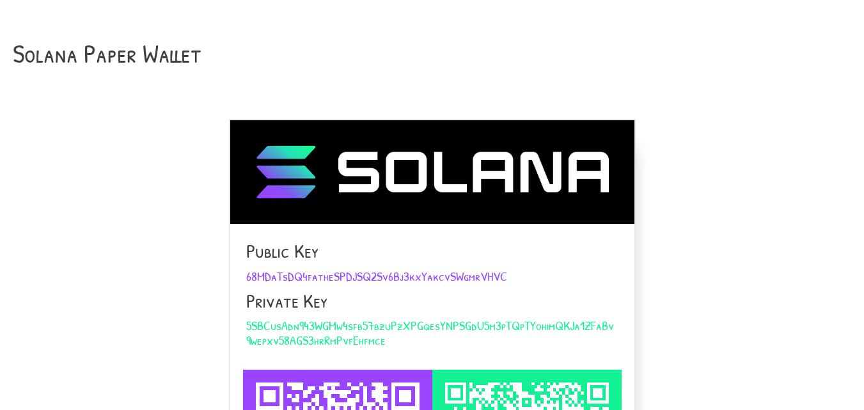
scroll to position [255, 0]
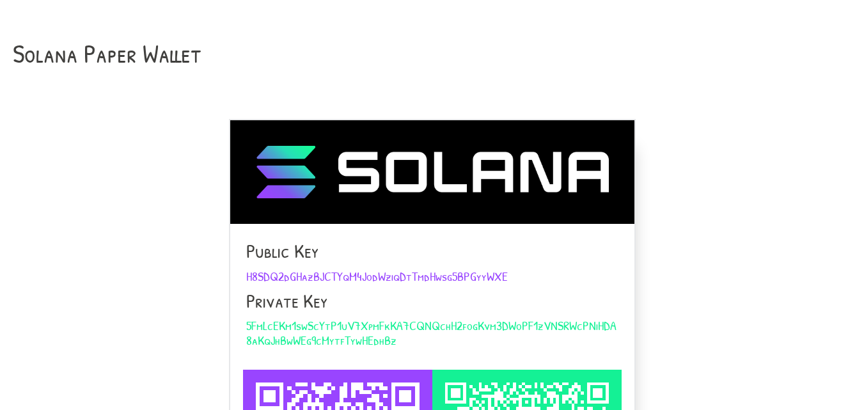
scroll to position [255, 0]
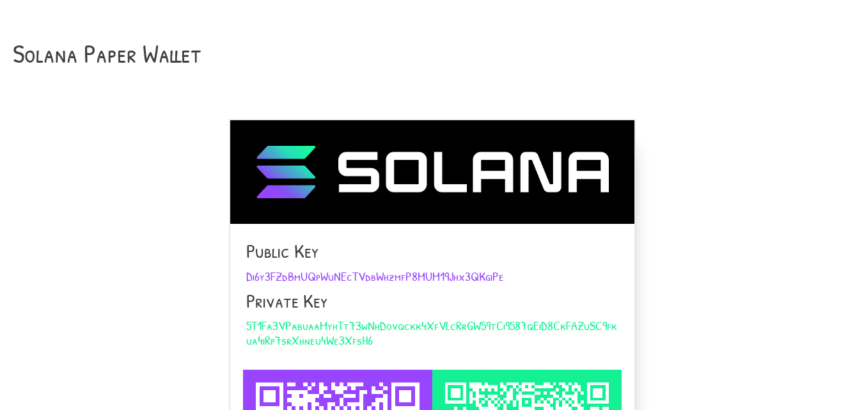
scroll to position [255, 0]
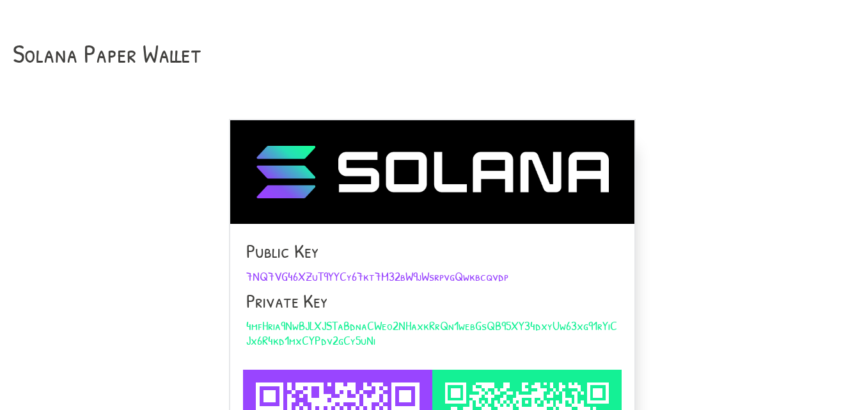
scroll to position [191, 0]
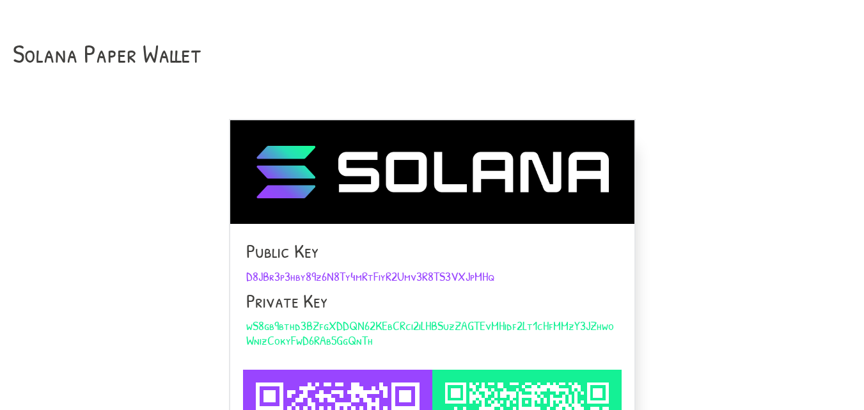
scroll to position [255, 0]
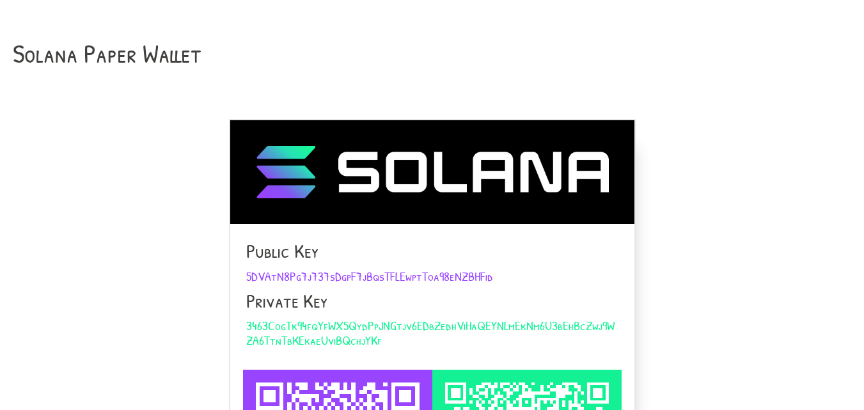
scroll to position [255, 0]
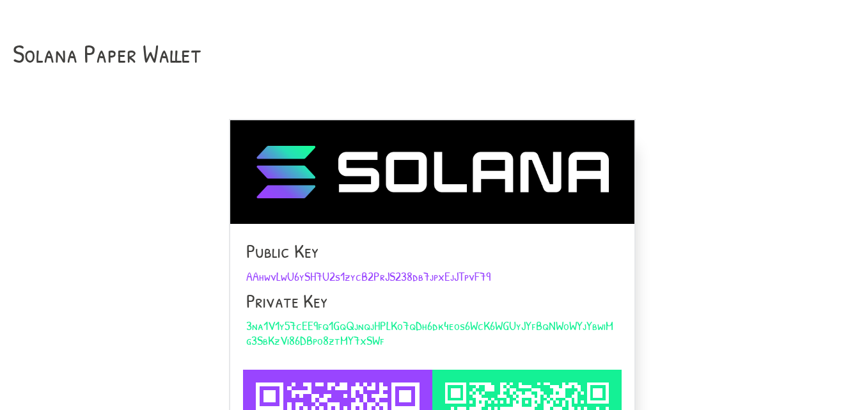
scroll to position [255, 0]
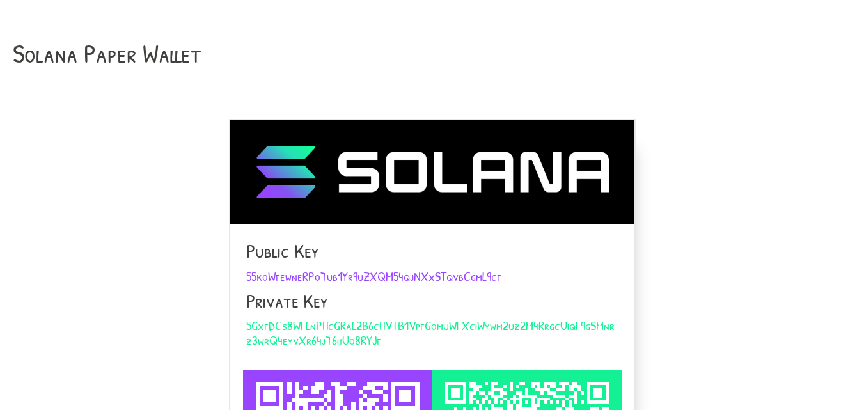
scroll to position [255, 0]
